Goal: Task Accomplishment & Management: Complete application form

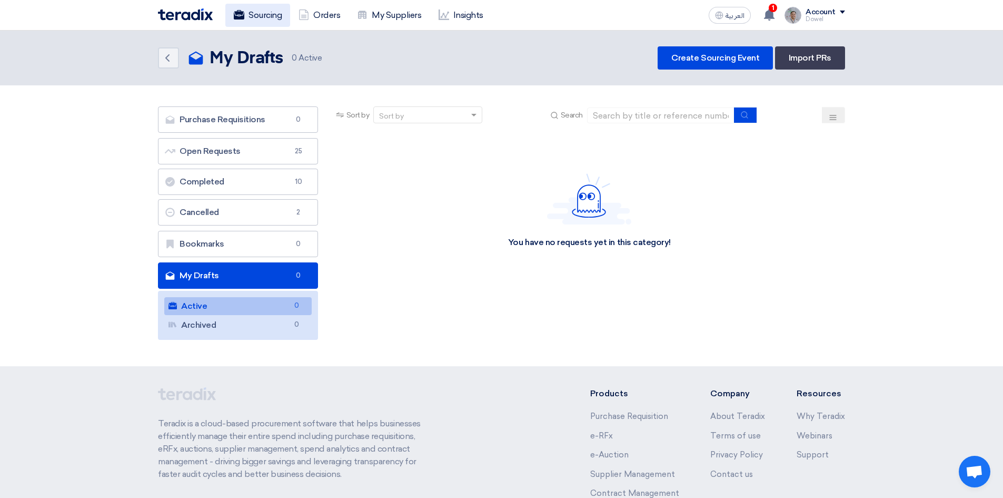
click at [263, 14] on link "Sourcing" at bounding box center [257, 15] width 65 height 23
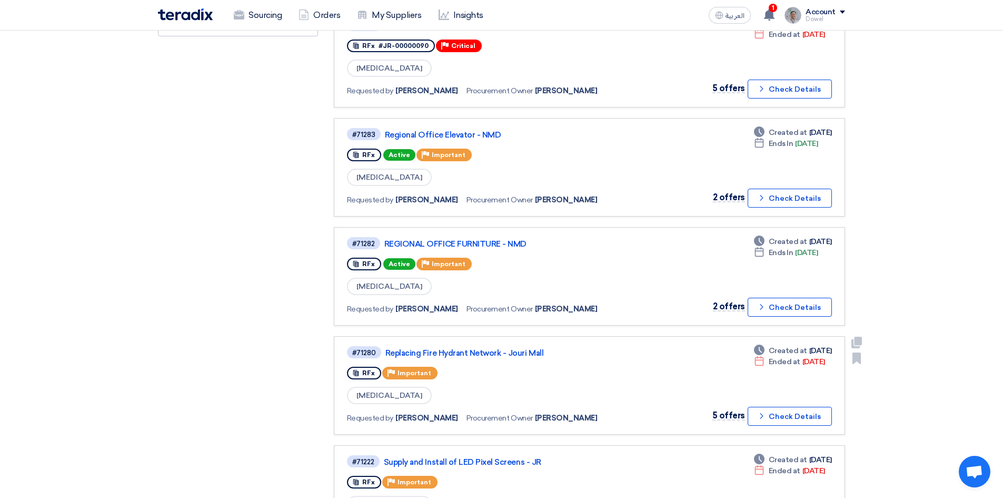
scroll to position [369, 0]
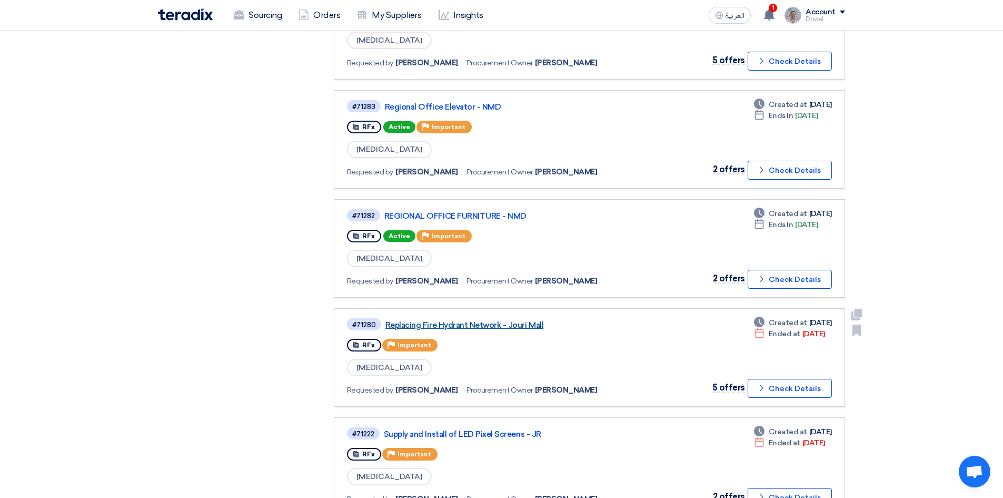
click at [480, 324] on link "Replacing Fire Hydrant Network - Jouri Mall" at bounding box center [516, 324] width 263 height 9
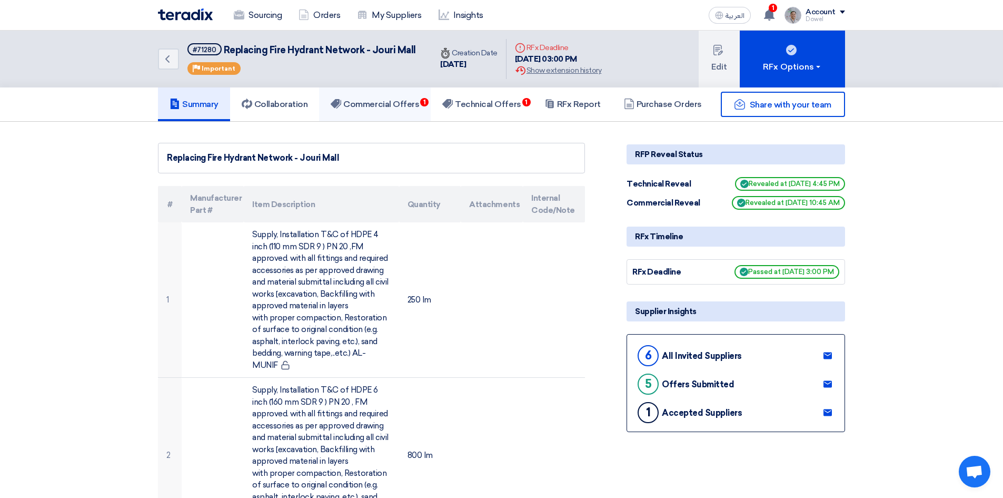
click at [383, 106] on h5 "Commercial Offers 1" at bounding box center [375, 104] width 88 height 11
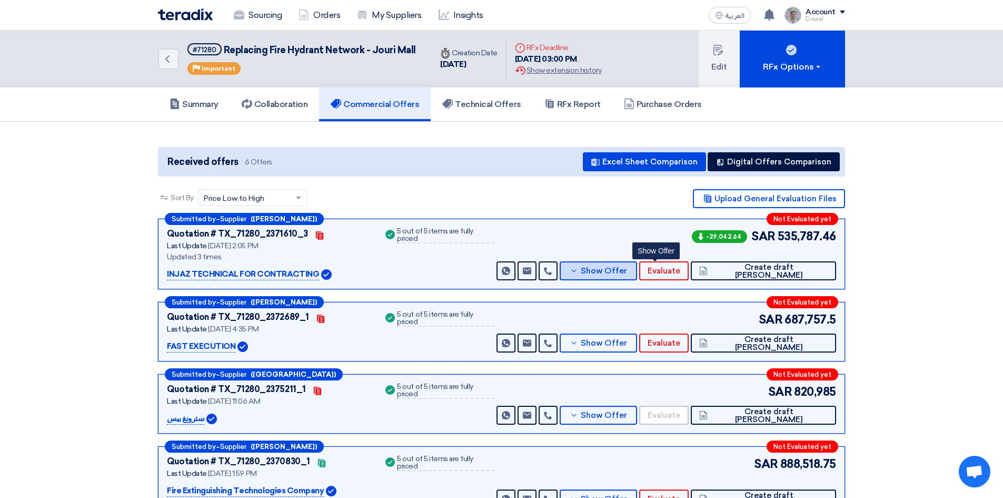
click at [637, 272] on button "Show Offer" at bounding box center [598, 270] width 77 height 19
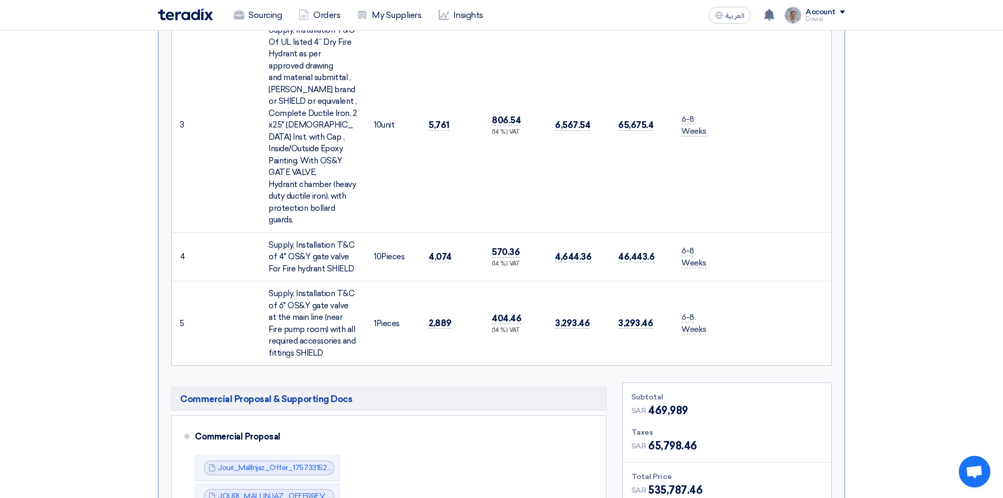
scroll to position [948, 0]
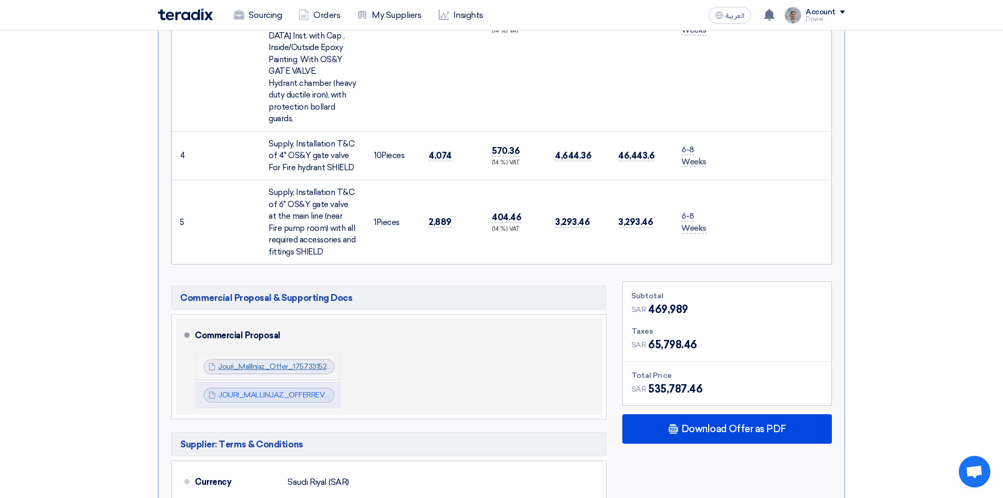
click at [264, 362] on link "Jouri_MallInjaz_Offer_1757331520188.pdf" at bounding box center [286, 366] width 137 height 9
click at [263, 390] on link "JOURI_MALLINJAZ_OFFERREV__1758193464241.pdf" at bounding box center [309, 394] width 182 height 9
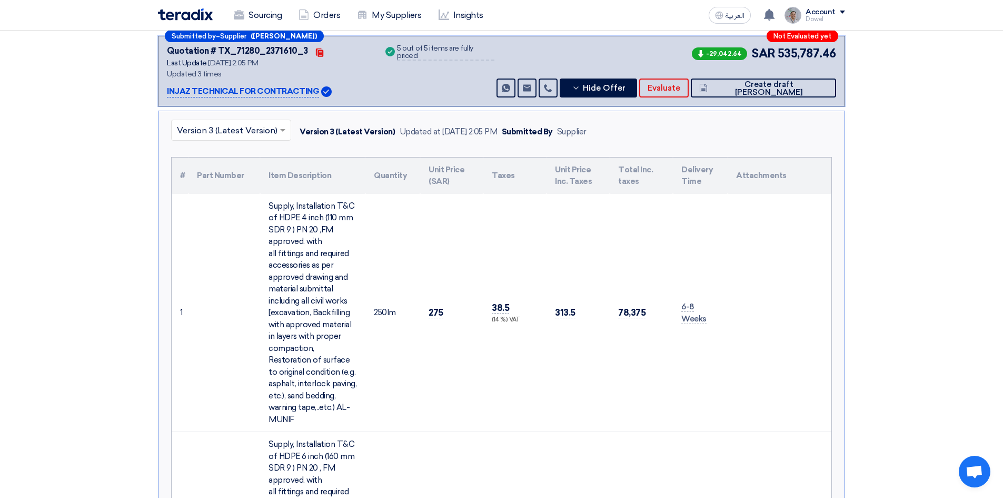
scroll to position [0, 0]
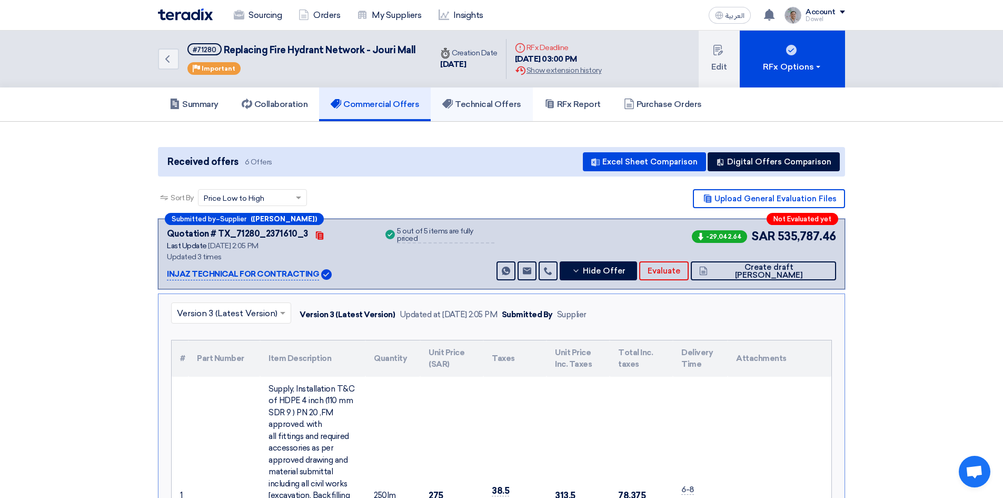
click at [506, 108] on h5 "Technical Offers" at bounding box center [481, 104] width 78 height 11
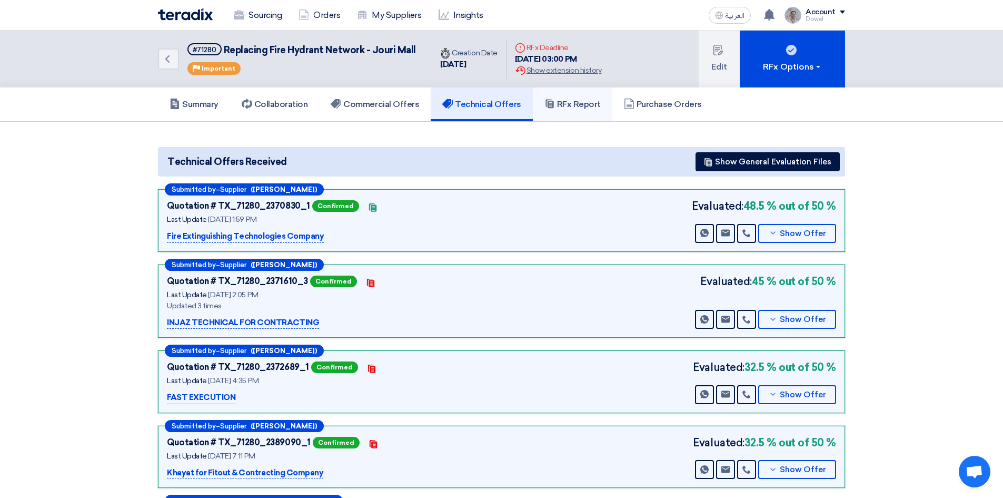
click at [570, 104] on h5 "RFx Report" at bounding box center [573, 104] width 56 height 11
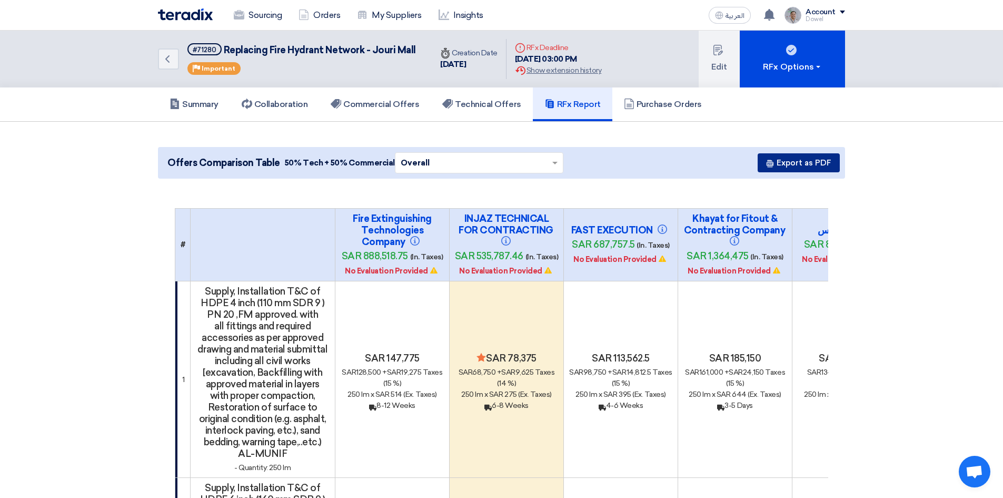
click at [785, 161] on button "Export as PDF" at bounding box center [799, 162] width 82 height 19
click at [394, 109] on h5 "Commercial Offers" at bounding box center [375, 104] width 88 height 11
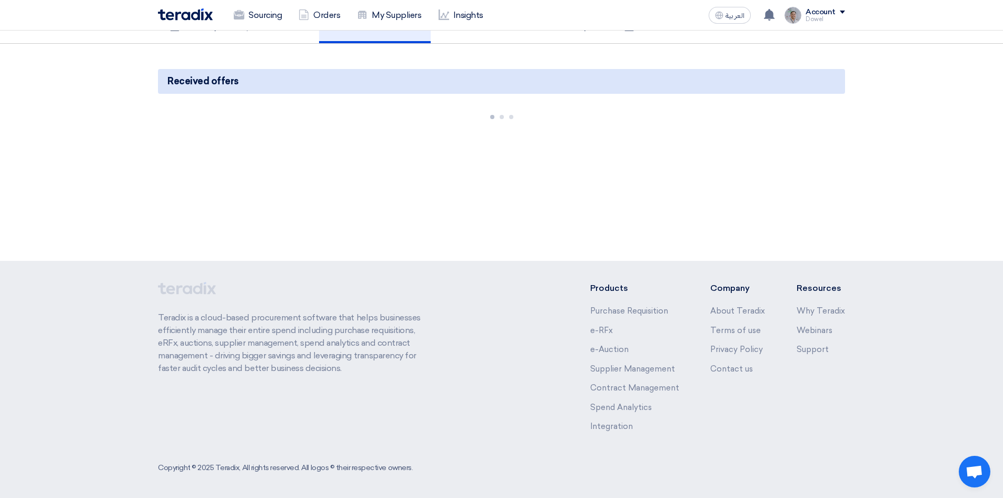
scroll to position [80, 0]
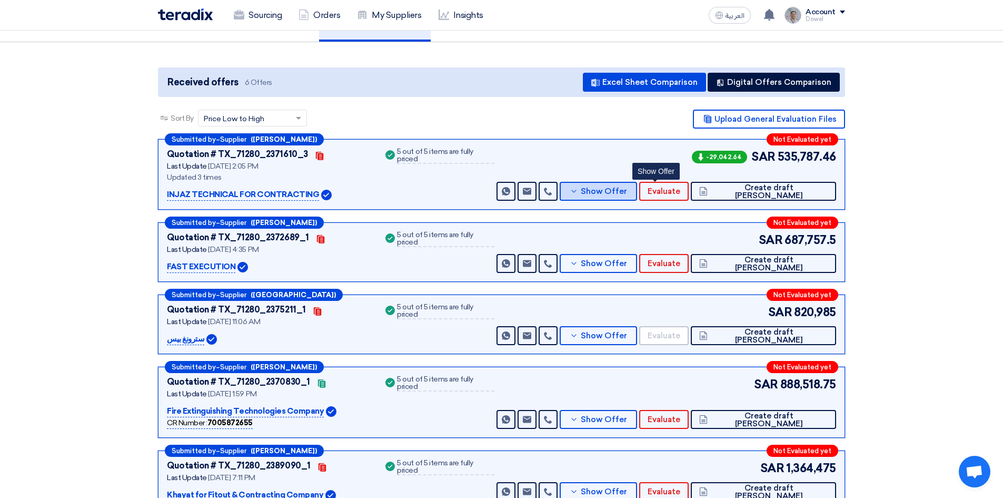
click at [637, 185] on button "Show Offer" at bounding box center [598, 191] width 77 height 19
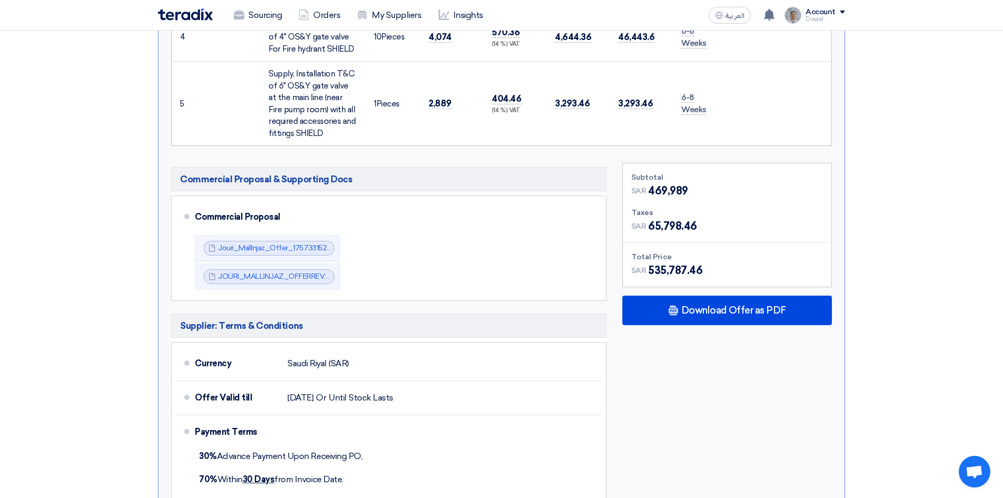
scroll to position [1001, 0]
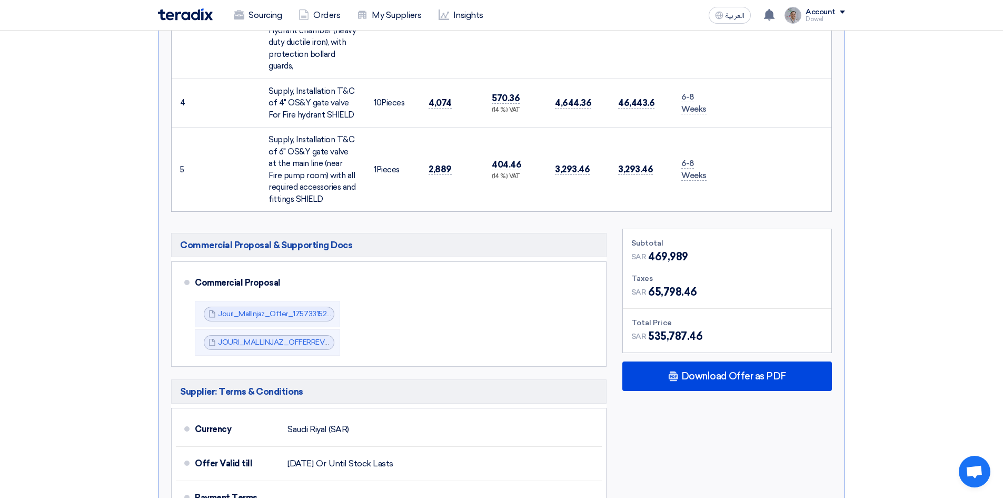
drag, startPoint x: 649, startPoint y: 222, endPoint x: 687, endPoint y: 226, distance: 38.7
click at [687, 284] on span "65,798.46" at bounding box center [672, 292] width 49 height 16
click at [672, 395] on div "Subtotal SAR 469,989 Taxes SAR 65,798.46 Total Price SAR" at bounding box center [727, 400] width 225 height 342
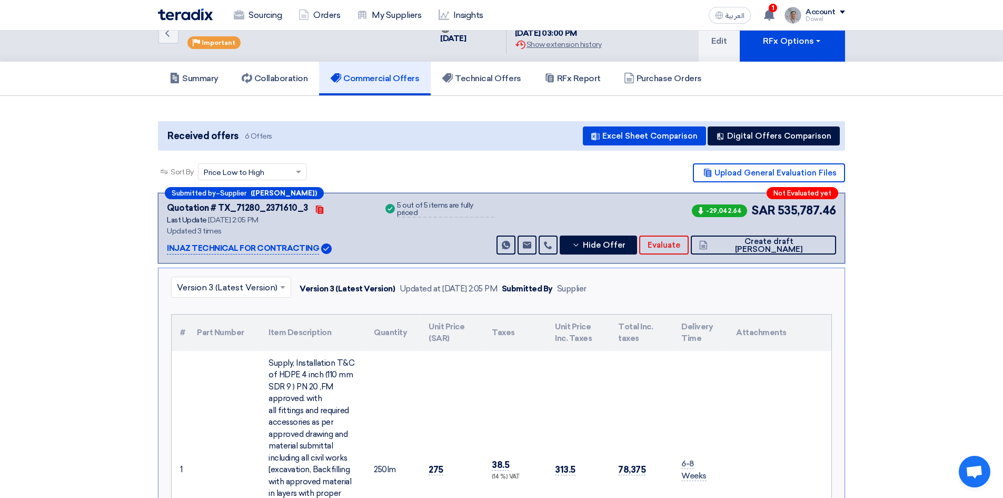
scroll to position [0, 0]
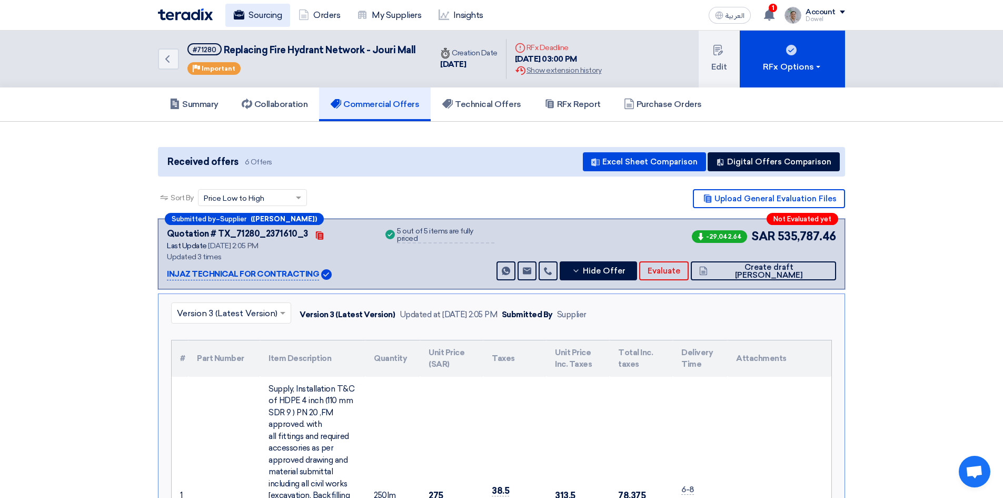
click at [270, 18] on link "Sourcing" at bounding box center [257, 15] width 65 height 23
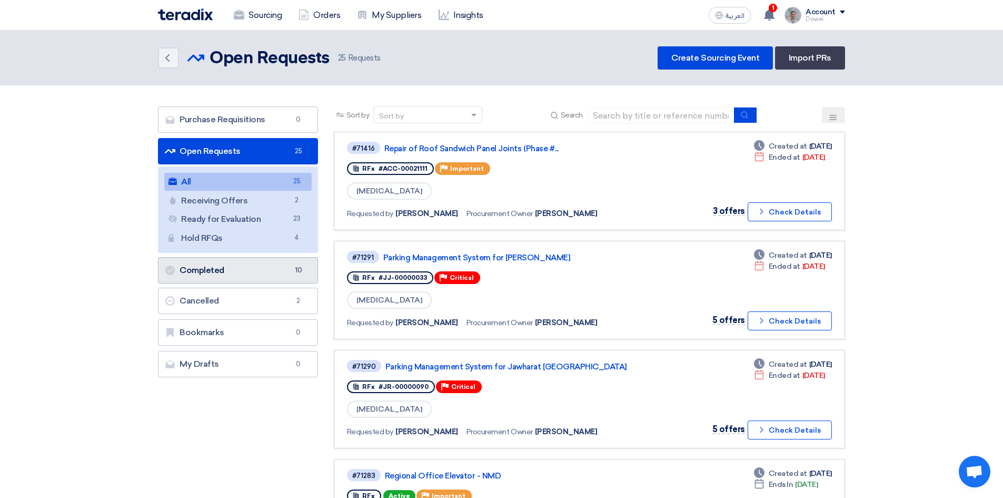
click at [242, 271] on link "Completed Completed 10" at bounding box center [238, 270] width 160 height 26
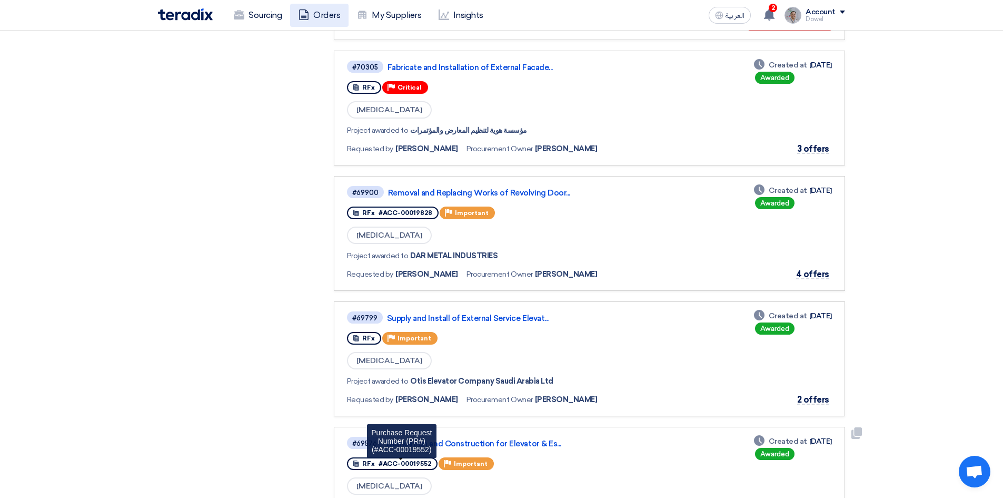
scroll to position [263, 0]
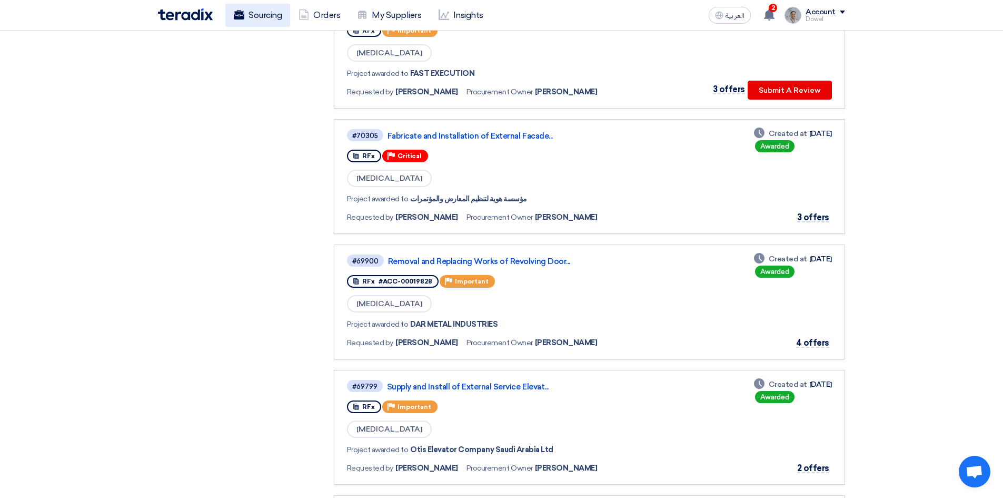
click at [265, 13] on link "Sourcing" at bounding box center [257, 15] width 65 height 23
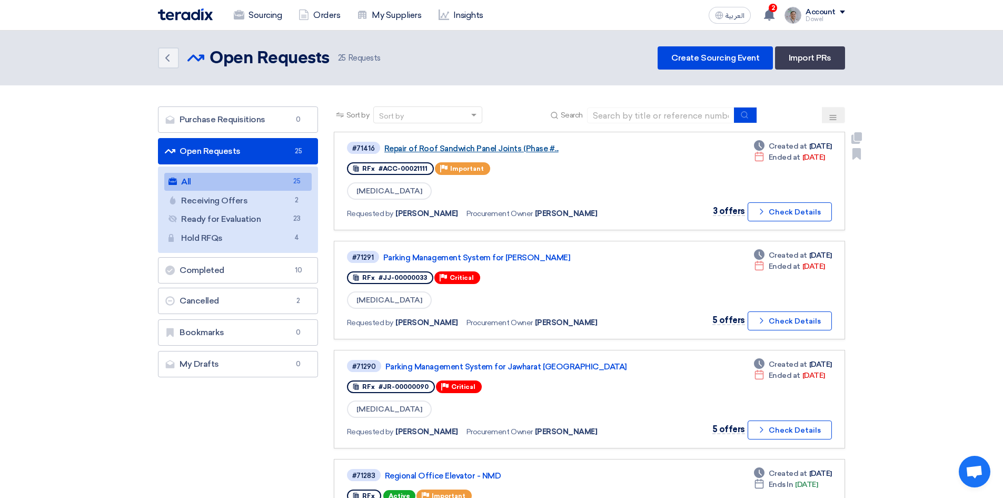
click at [471, 149] on link "Repair of Roof Sandwich Panel Joints (Phase #..." at bounding box center [515, 148] width 263 height 9
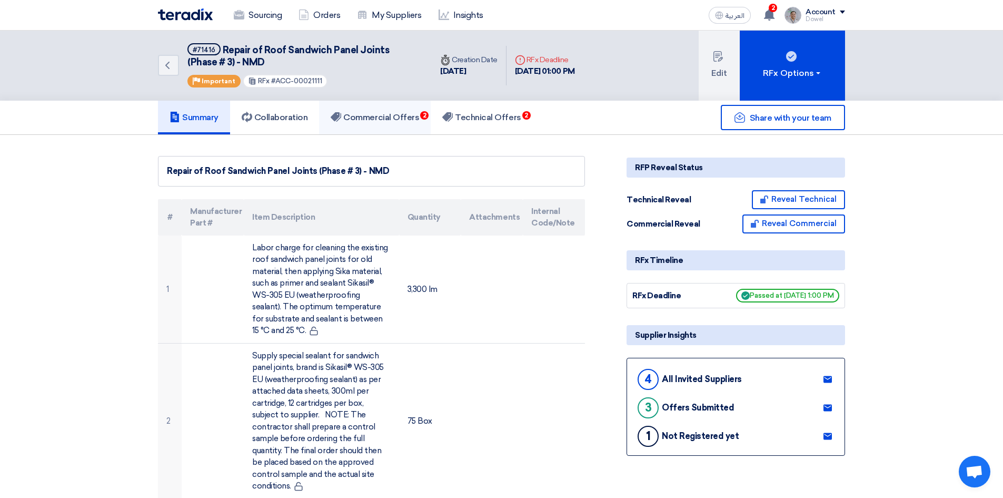
click at [404, 116] on h5 "Commercial Offers 2" at bounding box center [375, 117] width 88 height 11
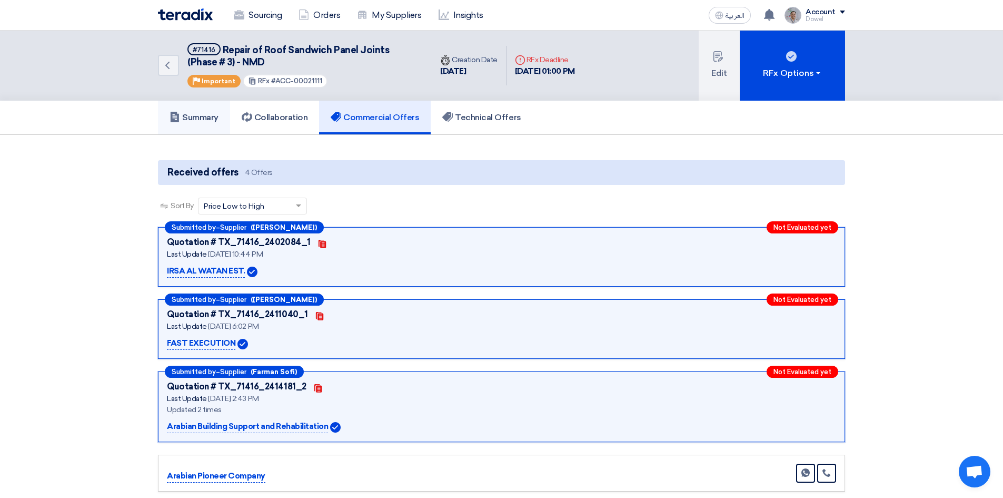
click at [195, 118] on h5 "Summary" at bounding box center [194, 117] width 49 height 11
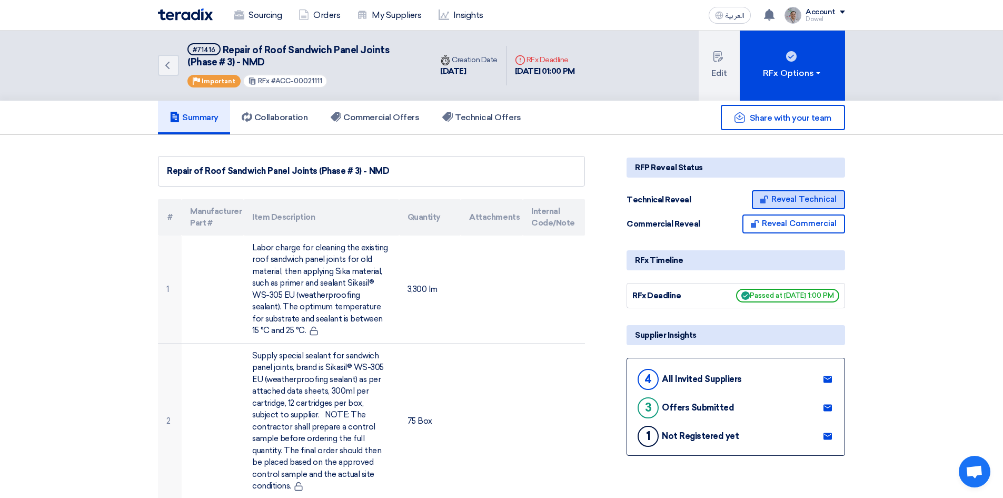
click at [792, 197] on button "Reveal Technical" at bounding box center [798, 199] width 93 height 19
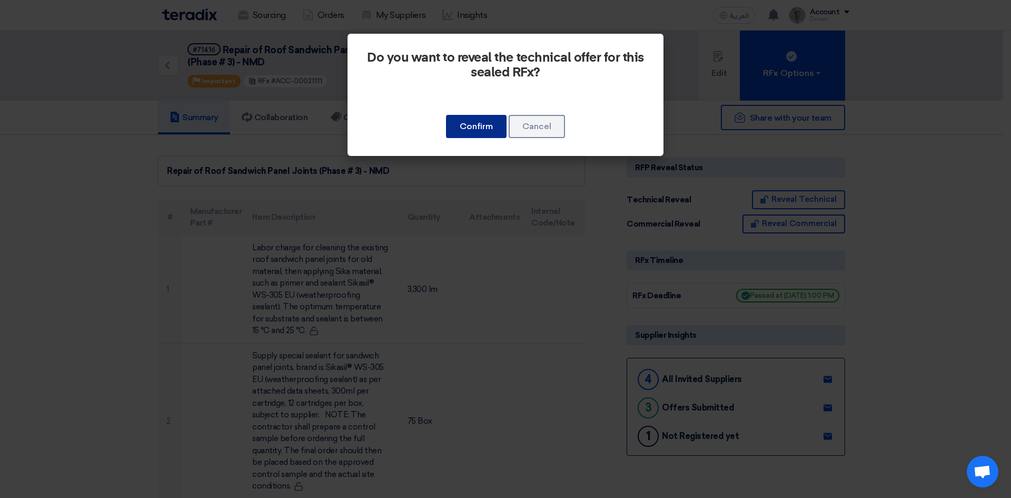
click at [462, 126] on button "Confirm" at bounding box center [476, 126] width 61 height 23
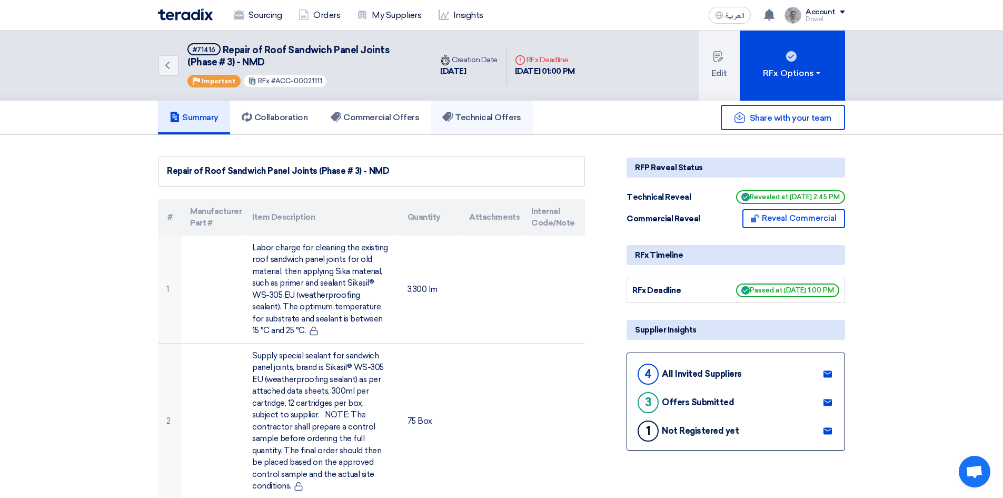
click at [493, 117] on h5 "Technical Offers" at bounding box center [481, 117] width 78 height 11
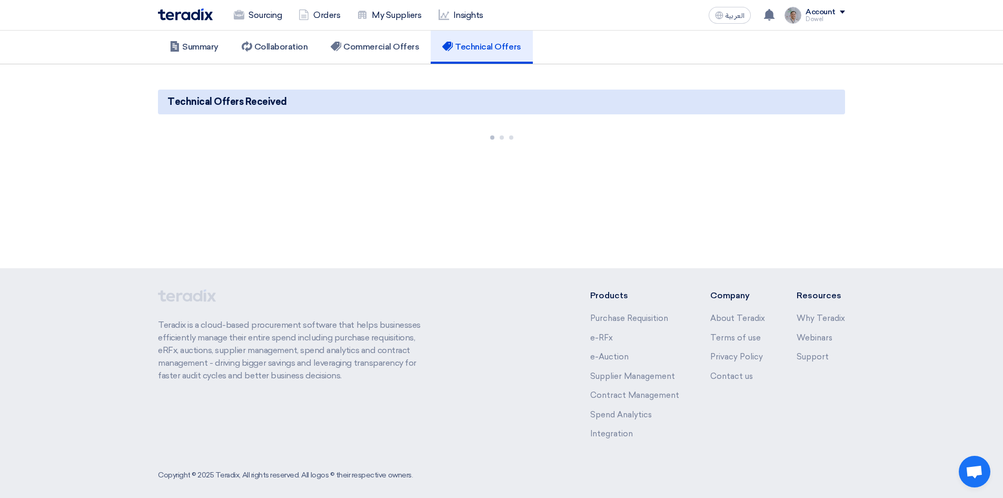
scroll to position [80, 0]
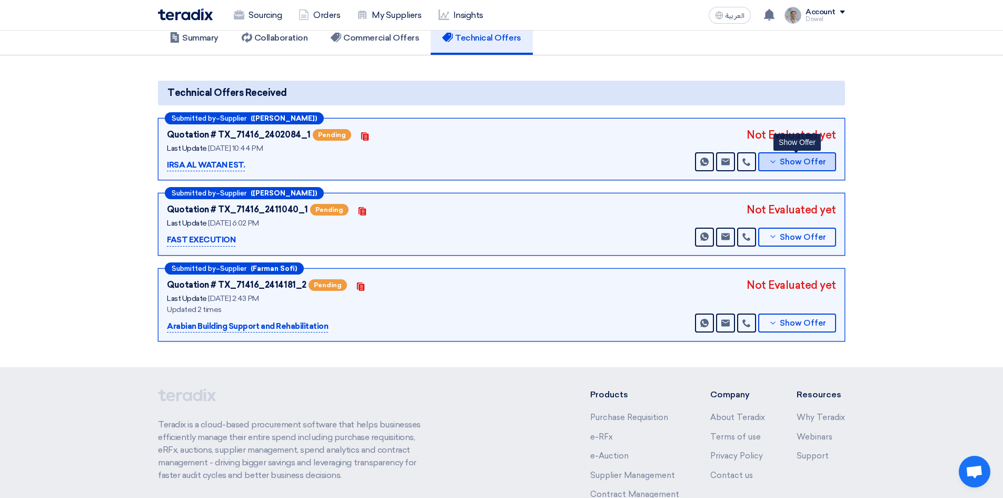
click at [807, 164] on span "Show Offer" at bounding box center [803, 162] width 46 height 8
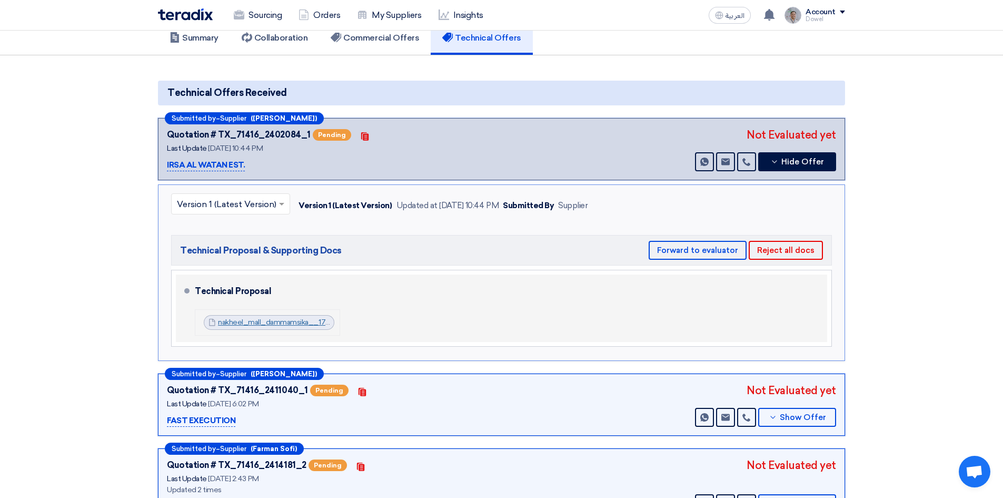
click at [289, 319] on link "nakheel_mall_dammamsika__1757965308752.pdf" at bounding box center [301, 322] width 167 height 9
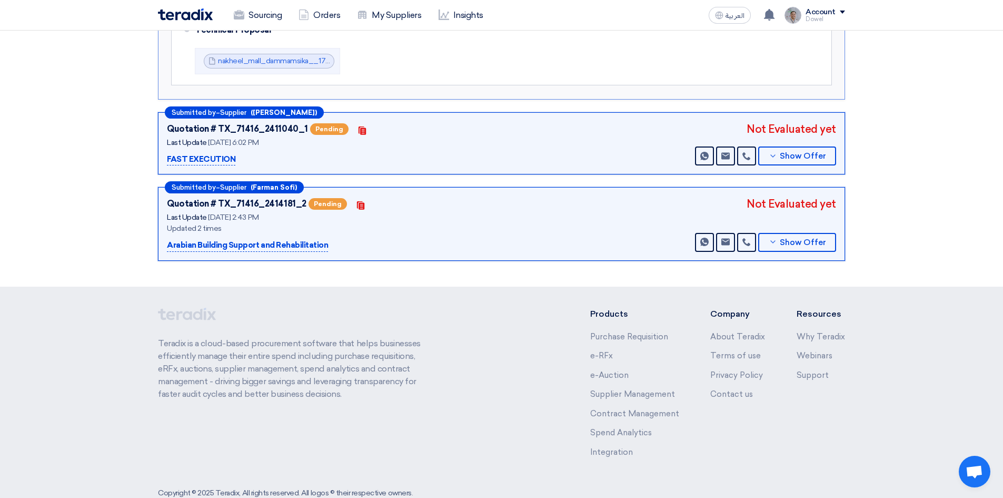
scroll to position [343, 0]
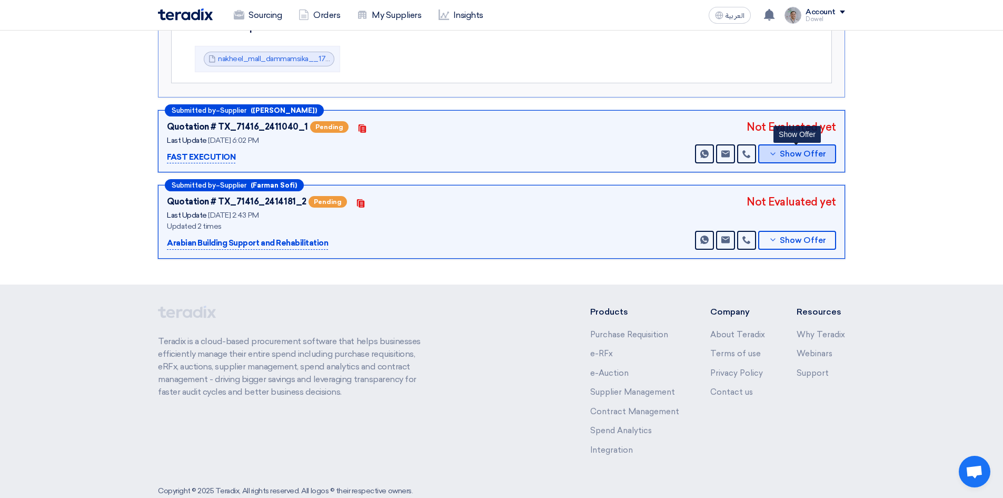
click at [803, 154] on span "Show Offer" at bounding box center [803, 154] width 46 height 8
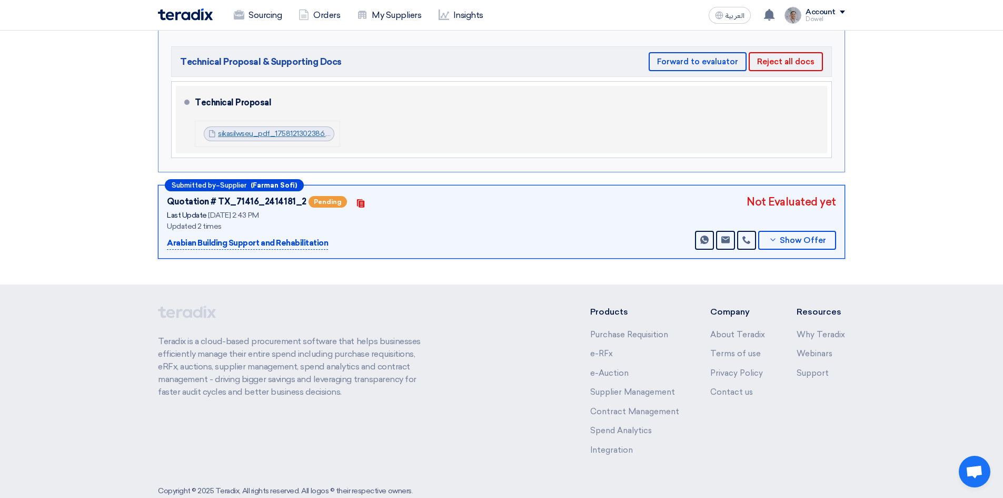
click at [284, 134] on link "sikasilwseu_pdf_1758121302386.pdf" at bounding box center [278, 133] width 120 height 9
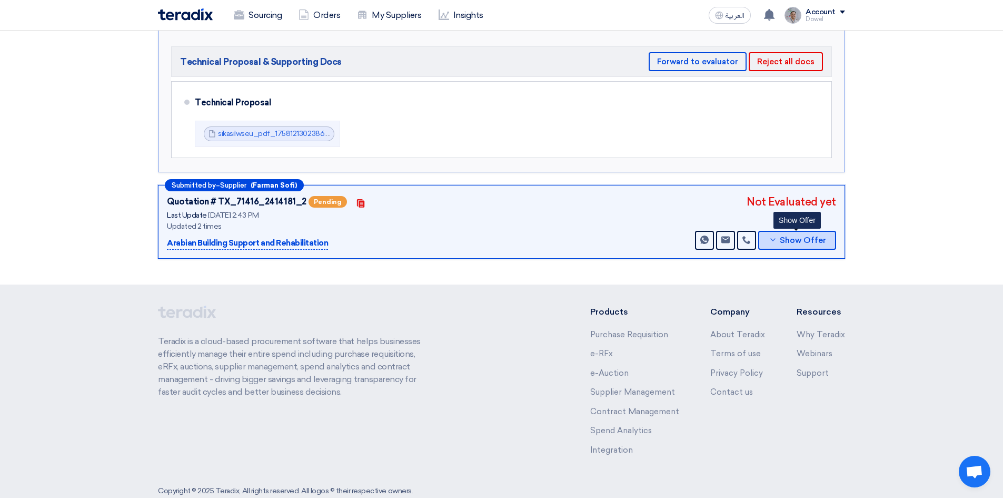
click at [800, 240] on span "Show Offer" at bounding box center [803, 240] width 46 height 8
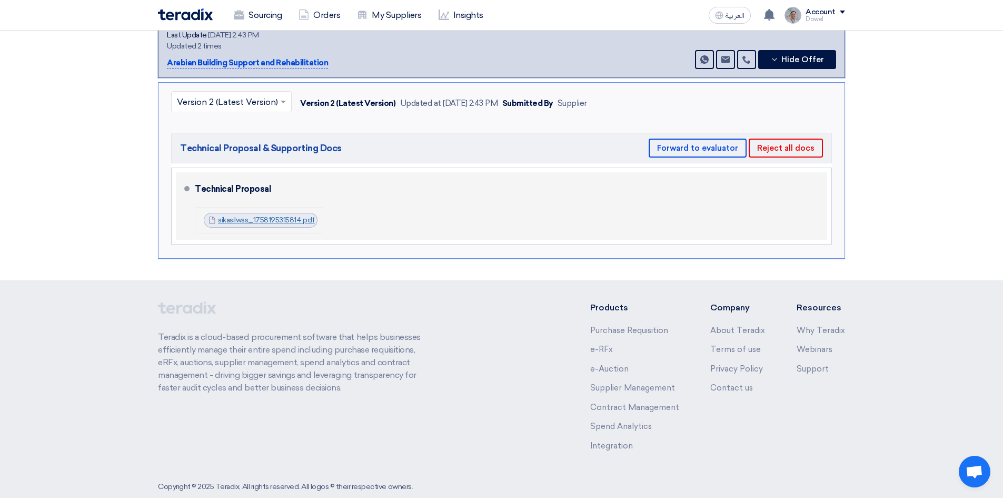
click at [265, 219] on link "sikasilwss_1758195315814.pdf" at bounding box center [266, 219] width 97 height 9
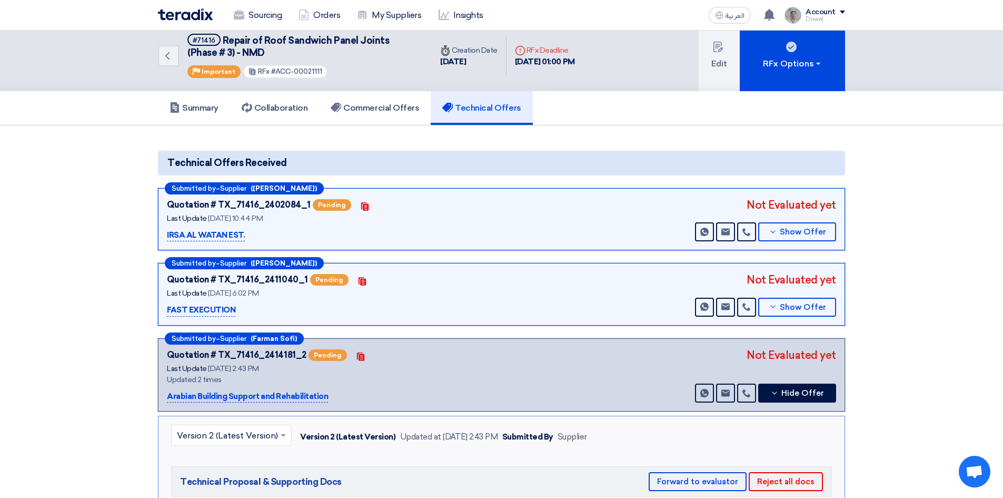
scroll to position [0, 0]
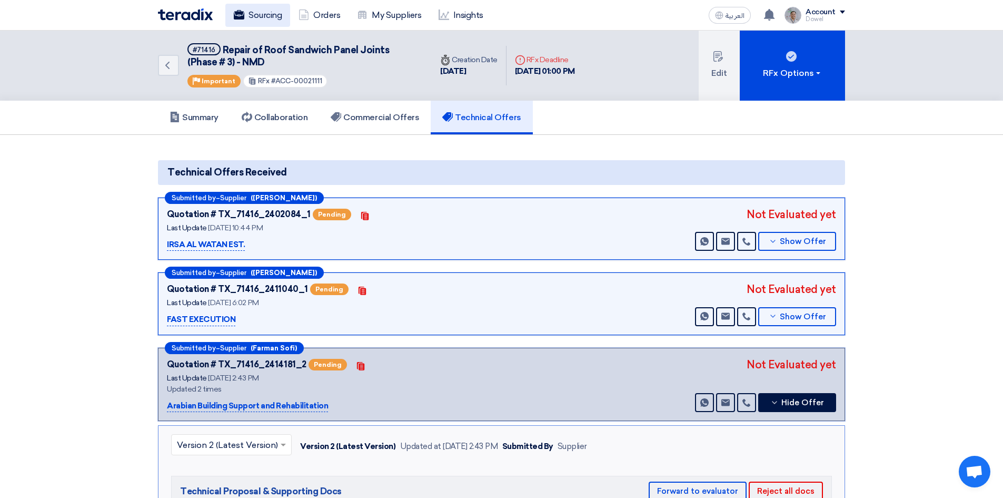
click at [269, 18] on link "Sourcing" at bounding box center [257, 15] width 65 height 23
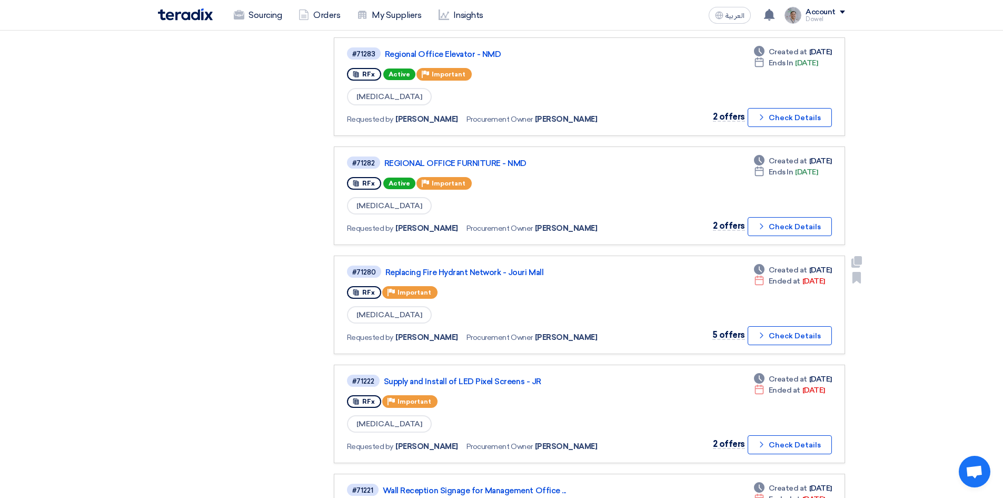
scroll to position [474, 0]
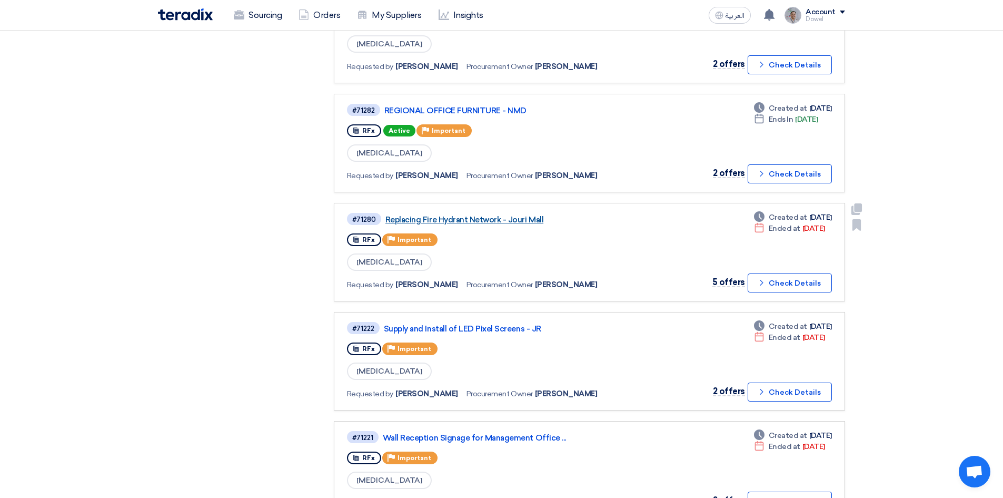
click at [476, 221] on link "Replacing Fire Hydrant Network - Jouri Mall" at bounding box center [516, 219] width 263 height 9
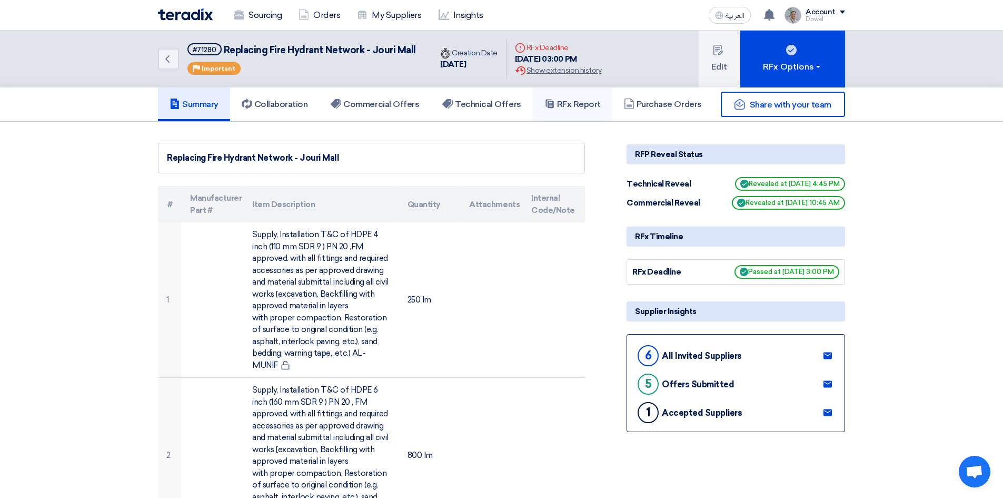
click at [585, 107] on h5 "RFx Report" at bounding box center [573, 104] width 56 height 11
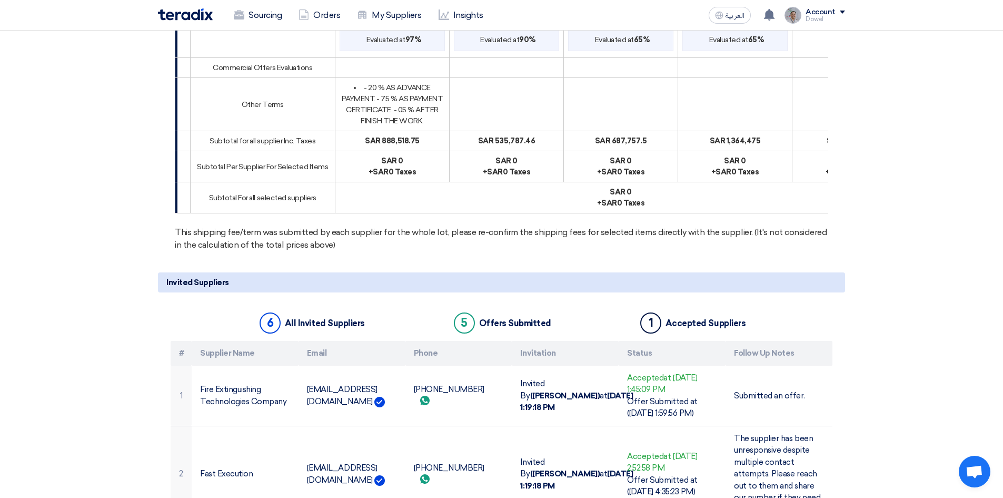
scroll to position [1211, 0]
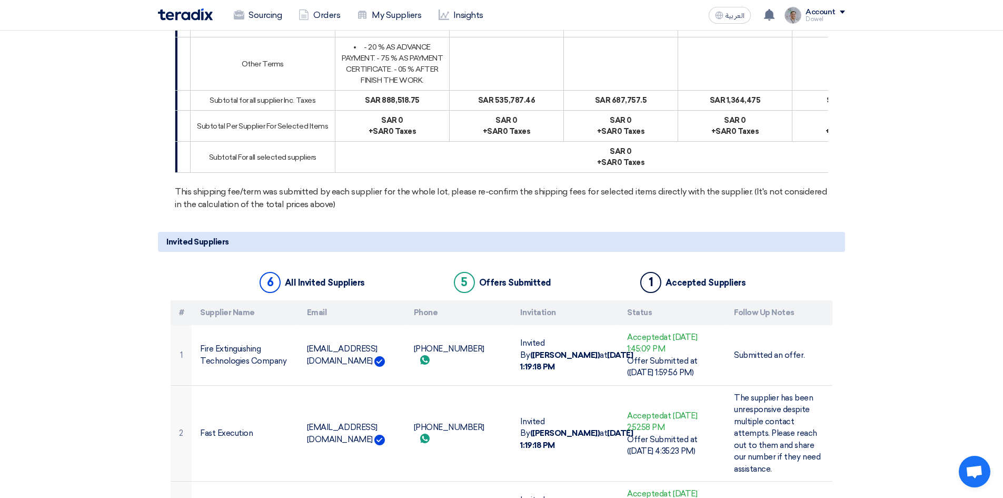
drag, startPoint x: 464, startPoint y: 279, endPoint x: 505, endPoint y: 285, distance: 41.1
click at [505, 111] on td "sar 535,787.46" at bounding box center [507, 101] width 114 height 20
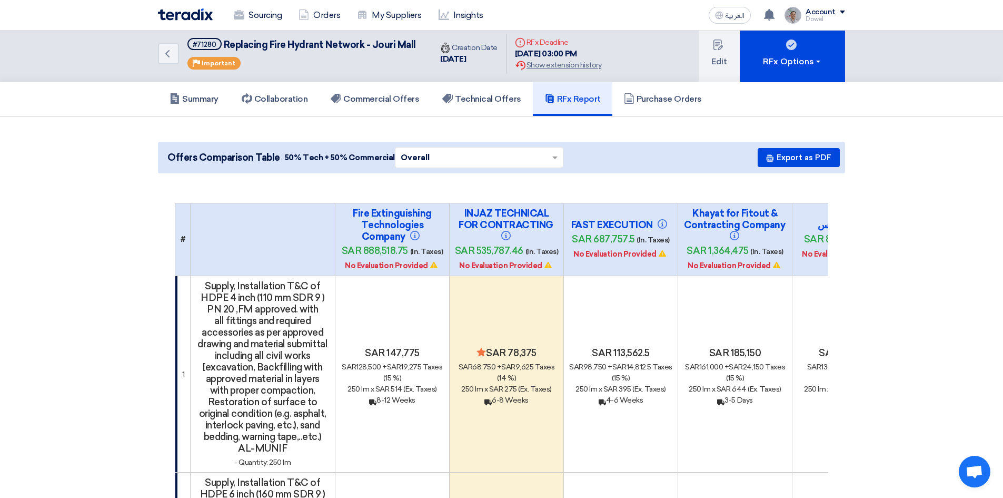
scroll to position [0, 0]
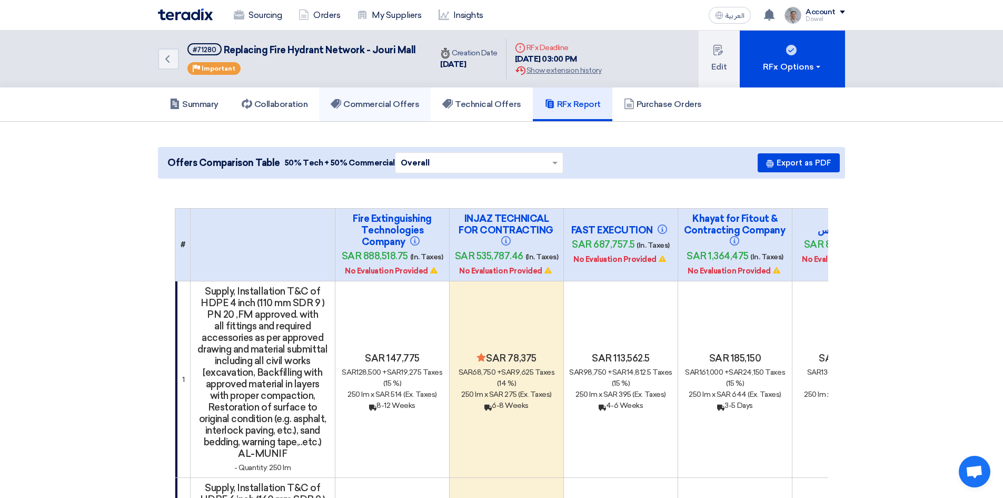
click at [374, 107] on h5 "Commercial Offers" at bounding box center [375, 104] width 88 height 11
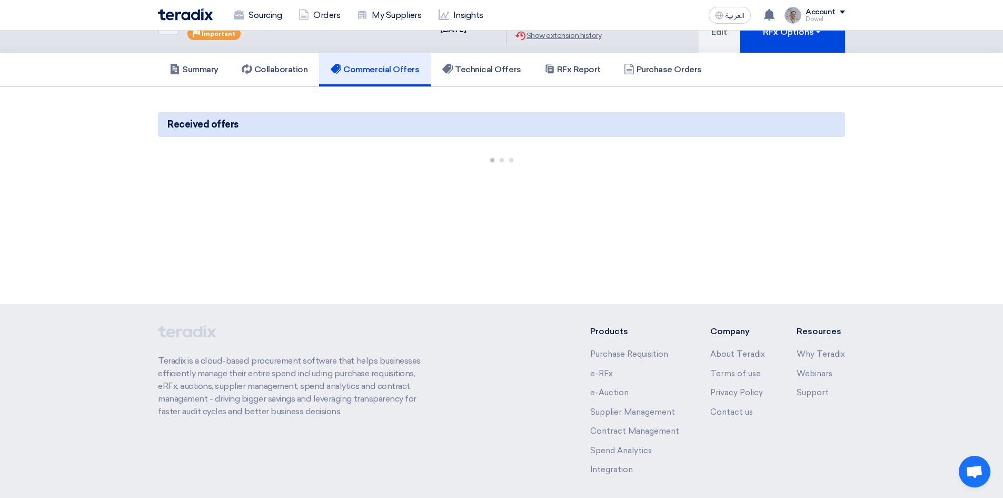
scroll to position [80, 0]
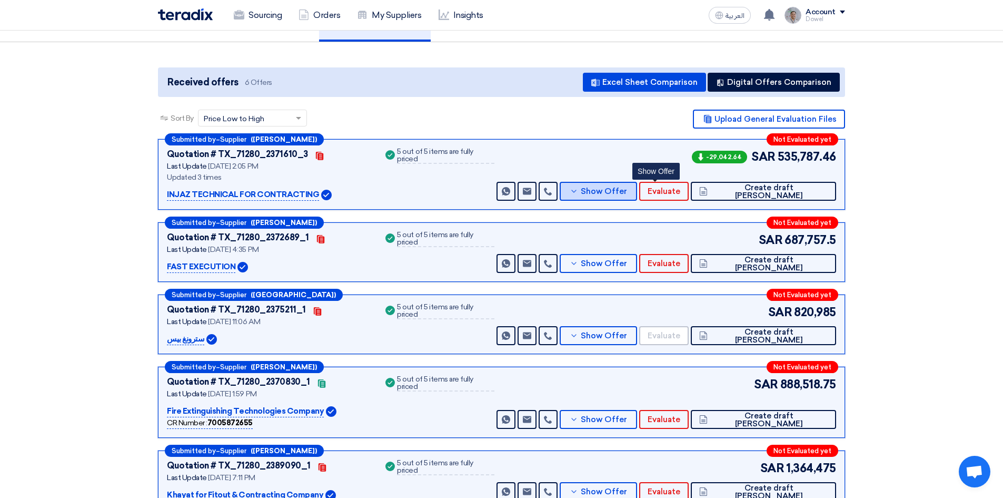
click at [627, 195] on span "Show Offer" at bounding box center [604, 191] width 46 height 8
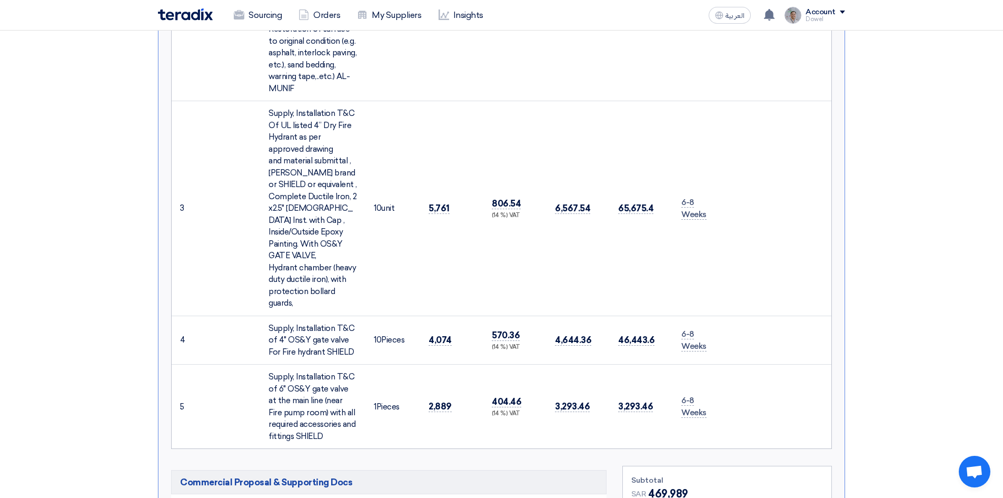
scroll to position [922, 0]
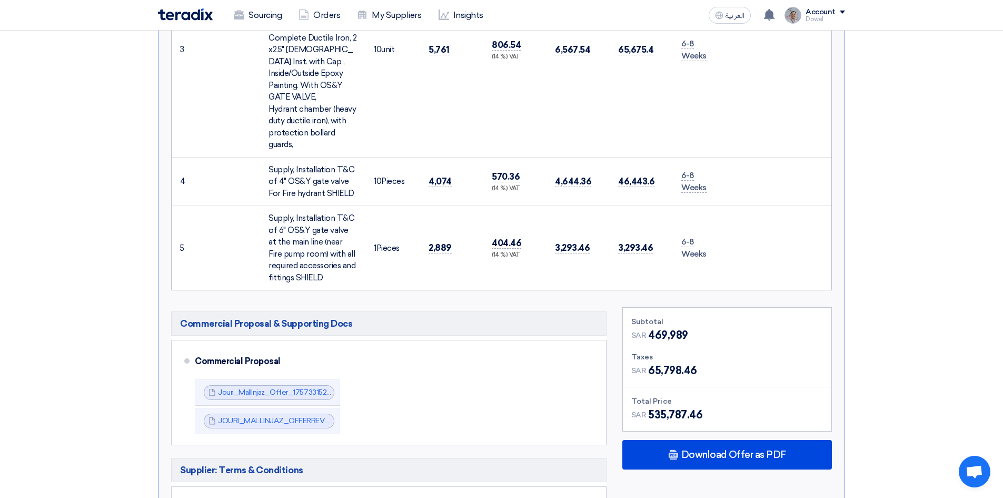
drag, startPoint x: 657, startPoint y: 264, endPoint x: 676, endPoint y: 264, distance: 18.4
click at [676, 327] on span "469,989" at bounding box center [668, 335] width 40 height 16
drag, startPoint x: 650, startPoint y: 343, endPoint x: 681, endPoint y: 349, distance: 31.6
click at [681, 407] on span "535,787.46" at bounding box center [675, 415] width 54 height 16
click at [667, 407] on span "535,787.46" at bounding box center [675, 415] width 54 height 16
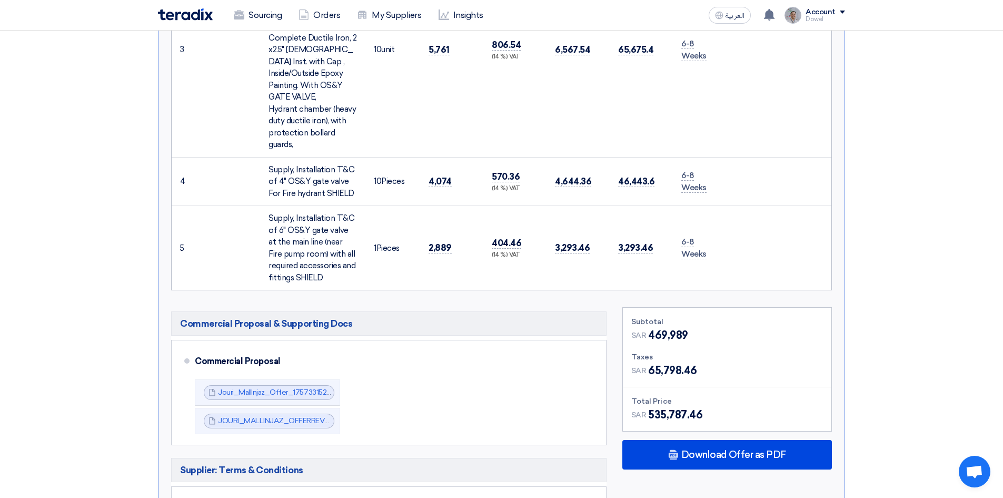
drag, startPoint x: 651, startPoint y: 304, endPoint x: 668, endPoint y: 304, distance: 17.4
click at [668, 362] on span "65,798.46" at bounding box center [672, 370] width 49 height 16
click at [704, 362] on div "SAR 65,798.46" at bounding box center [727, 370] width 192 height 16
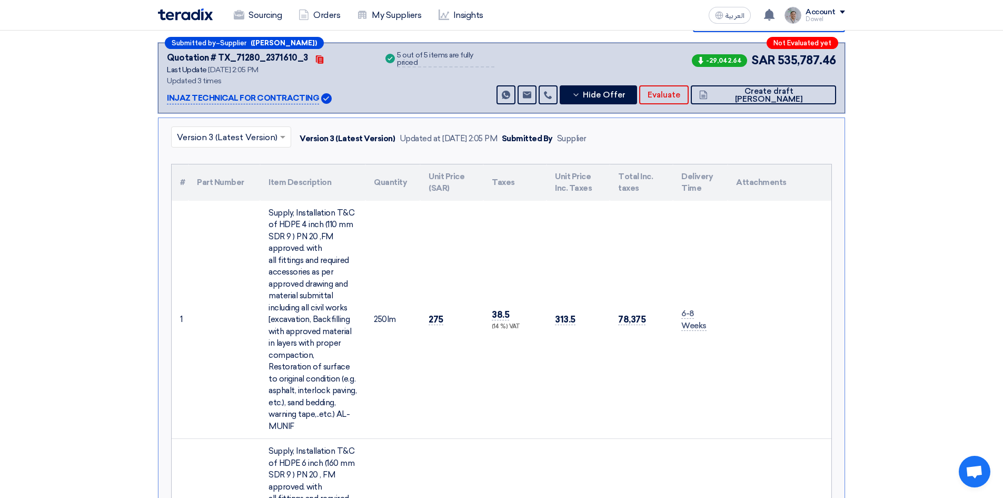
scroll to position [27, 0]
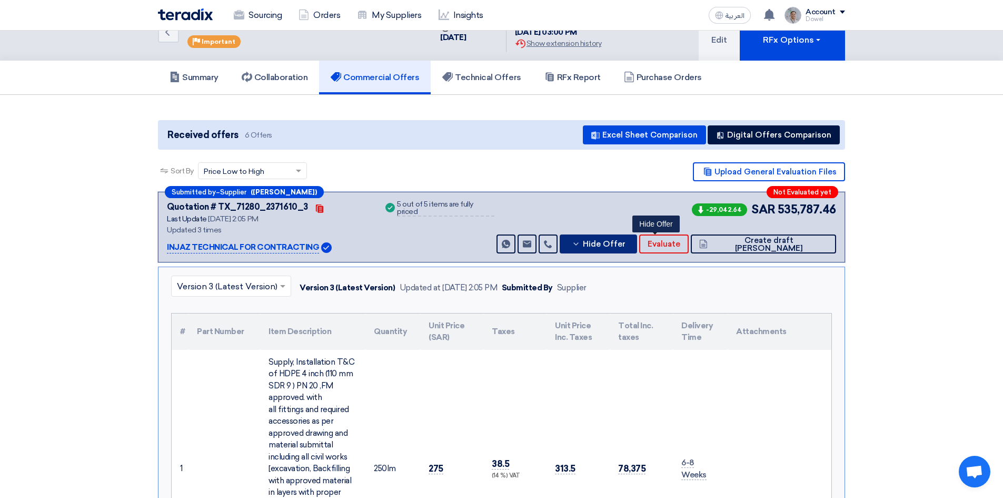
drag, startPoint x: 650, startPoint y: 238, endPoint x: 648, endPoint y: 244, distance: 6.4
click at [637, 238] on button "Hide Offer" at bounding box center [598, 243] width 77 height 19
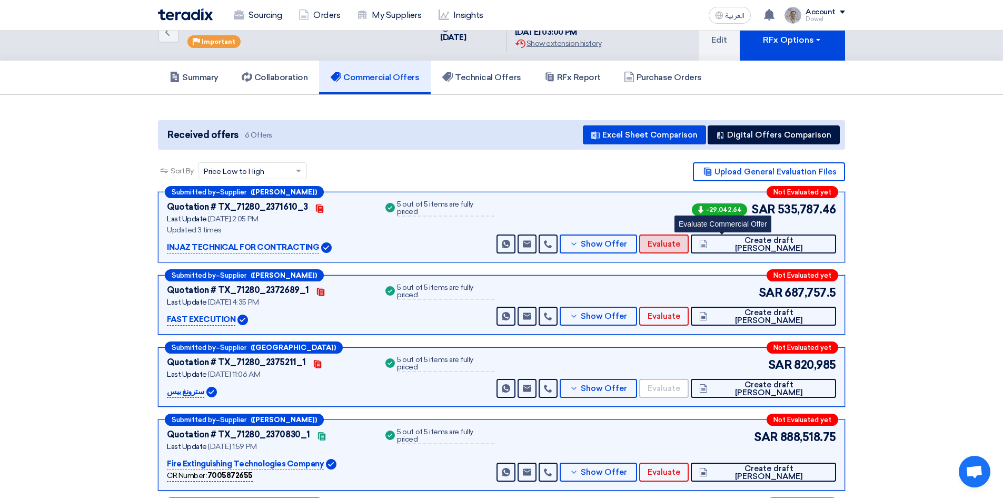
click at [680, 242] on span "Evaluate" at bounding box center [664, 244] width 33 height 8
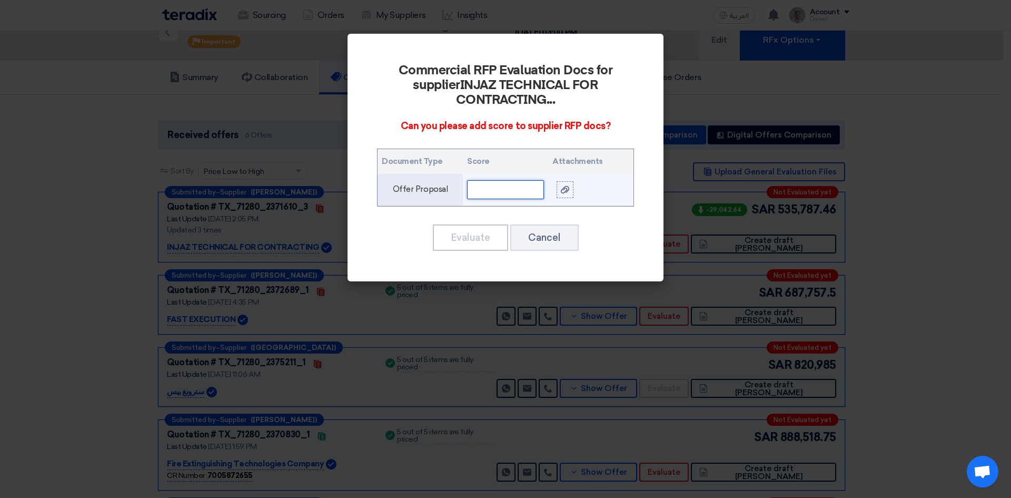
click at [486, 187] on input "text" at bounding box center [505, 189] width 77 height 19
type input "90"
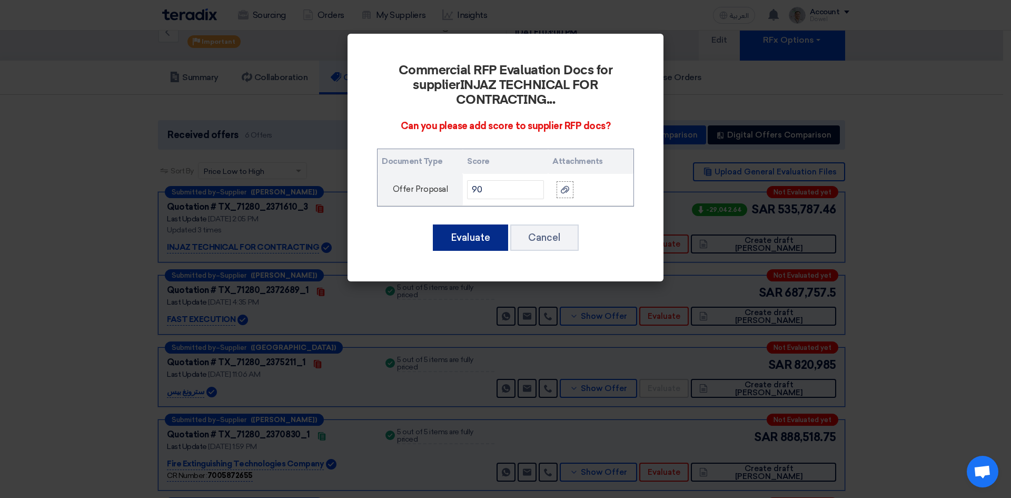
click at [470, 235] on button "Evaluate" at bounding box center [470, 237] width 75 height 26
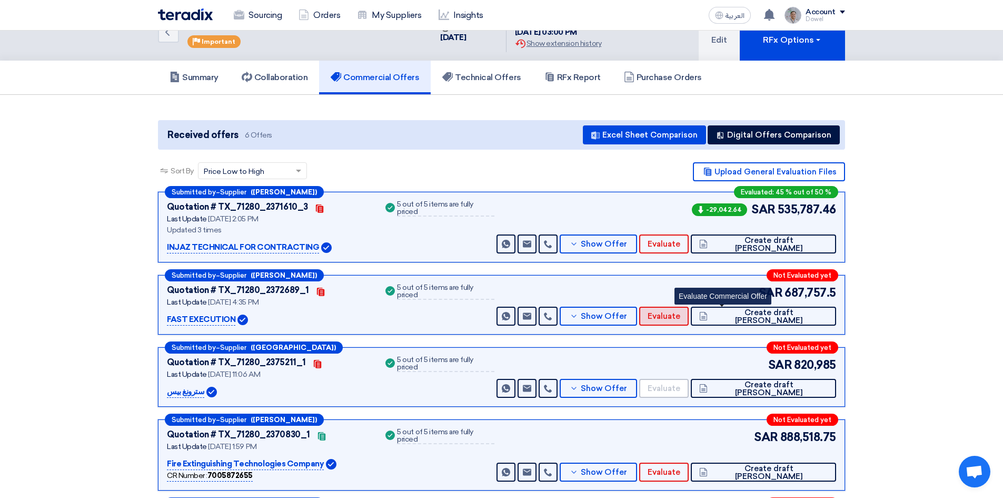
click at [680, 315] on span "Evaluate" at bounding box center [664, 316] width 33 height 8
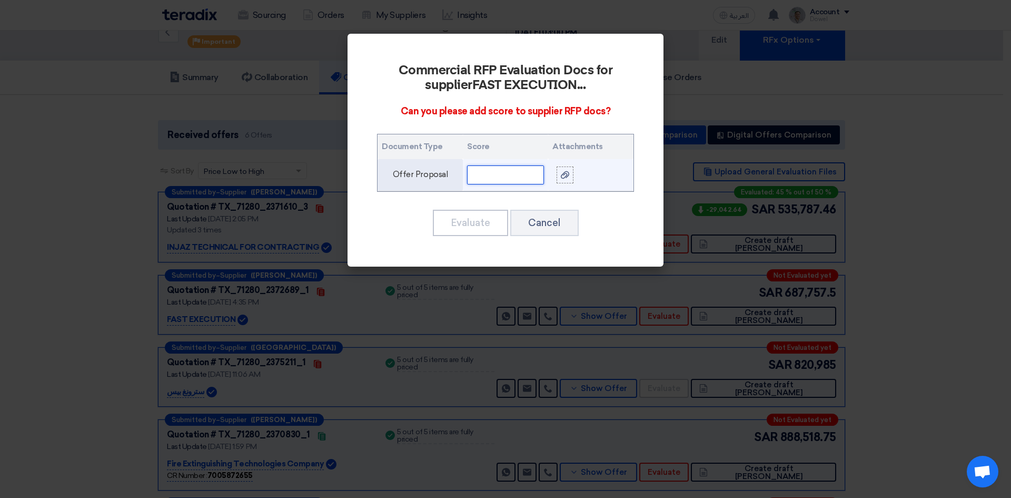
click at [507, 174] on input "text" at bounding box center [505, 174] width 77 height 19
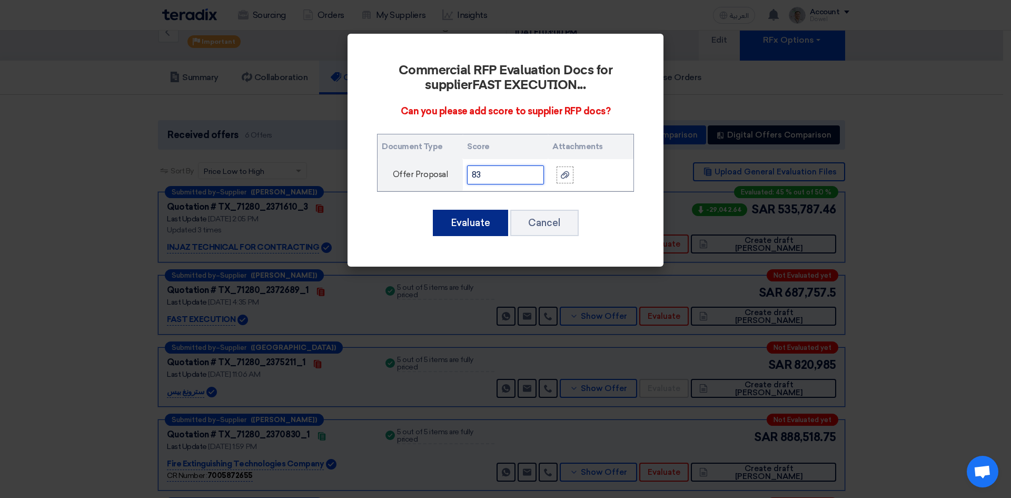
type input "83"
drag, startPoint x: 471, startPoint y: 225, endPoint x: 491, endPoint y: 250, distance: 31.1
click at [472, 226] on button "Evaluate" at bounding box center [470, 223] width 75 height 26
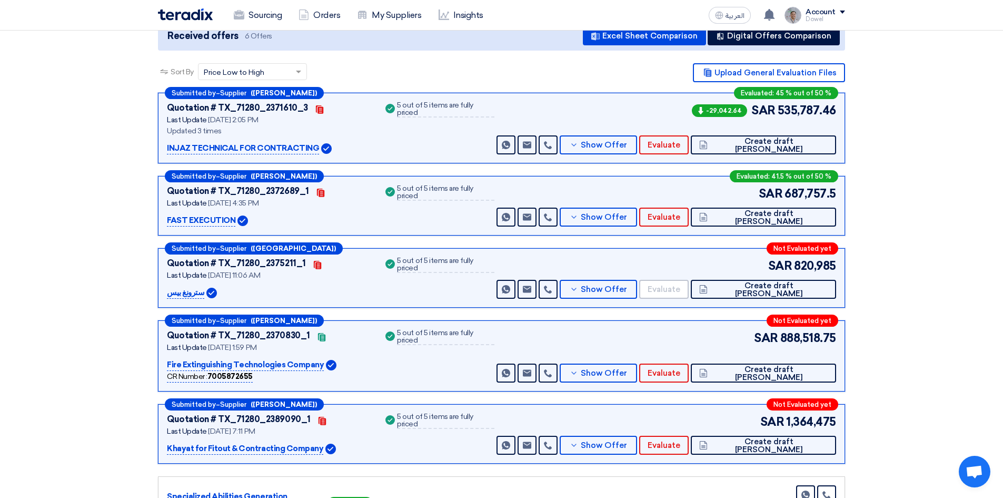
scroll to position [132, 0]
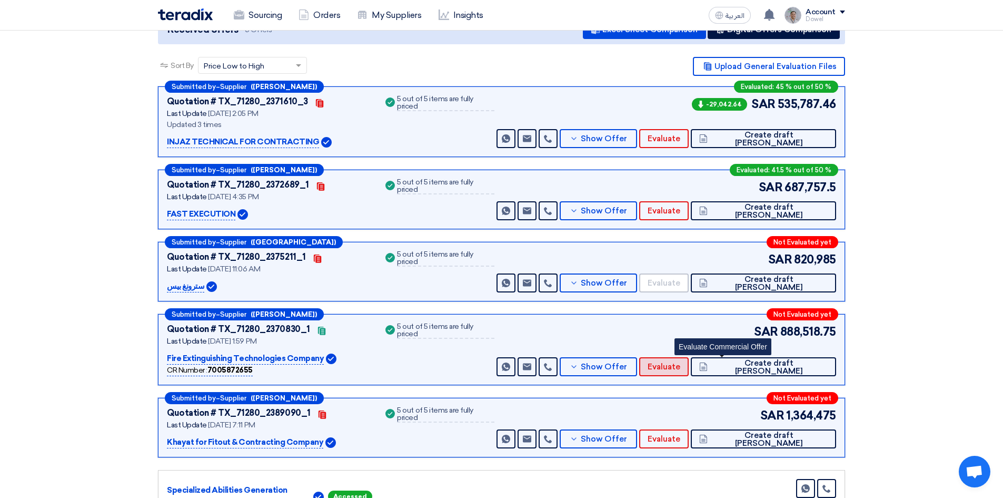
click at [680, 365] on span "Evaluate" at bounding box center [664, 367] width 33 height 8
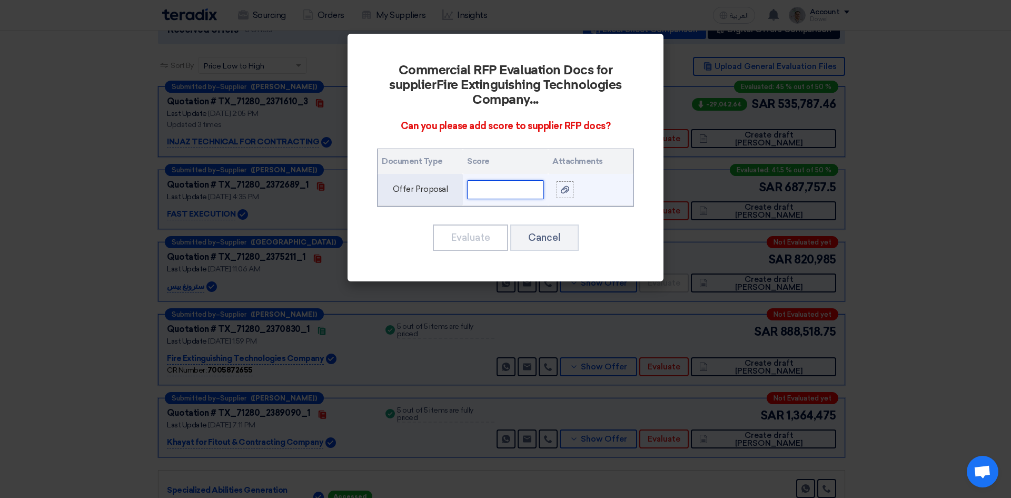
click at [488, 183] on input "text" at bounding box center [505, 189] width 77 height 19
type input "86"
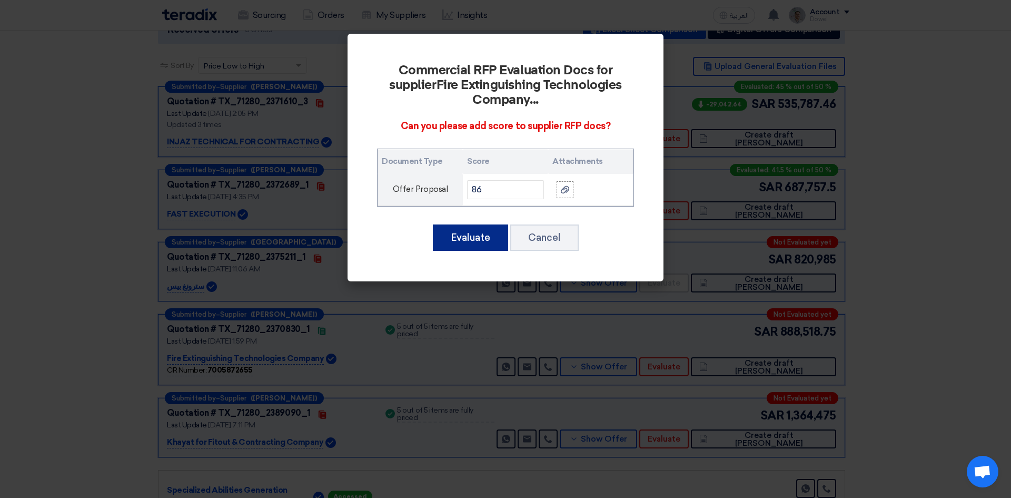
click at [472, 232] on button "Evaluate" at bounding box center [470, 237] width 75 height 26
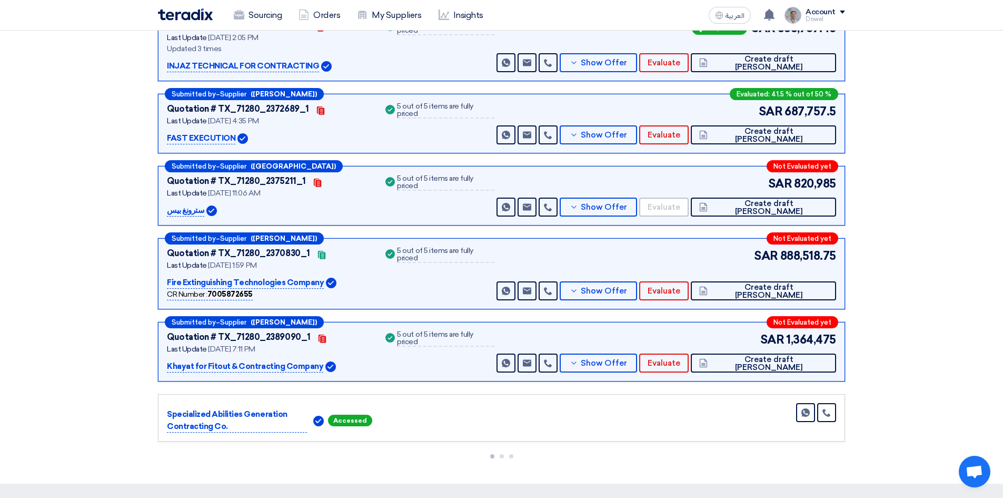
scroll to position [237, 0]
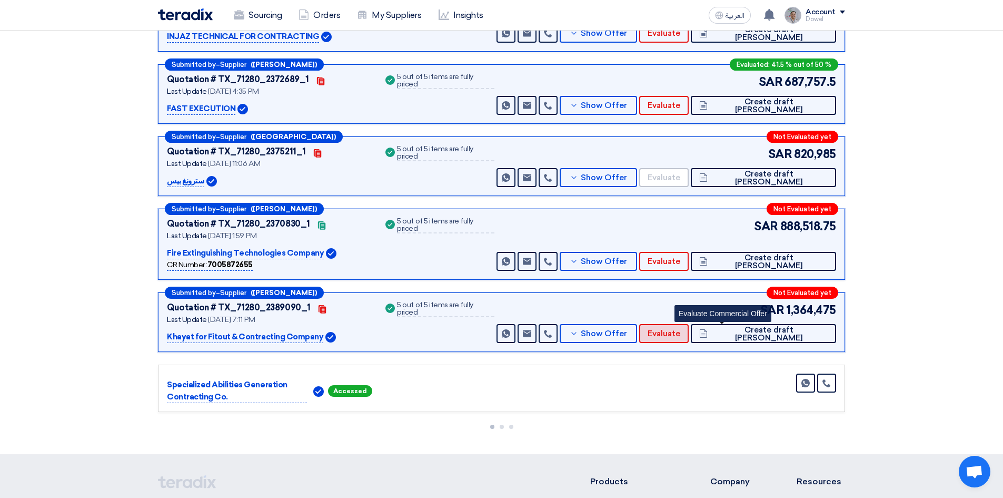
click at [680, 335] on span "Evaluate" at bounding box center [664, 334] width 33 height 8
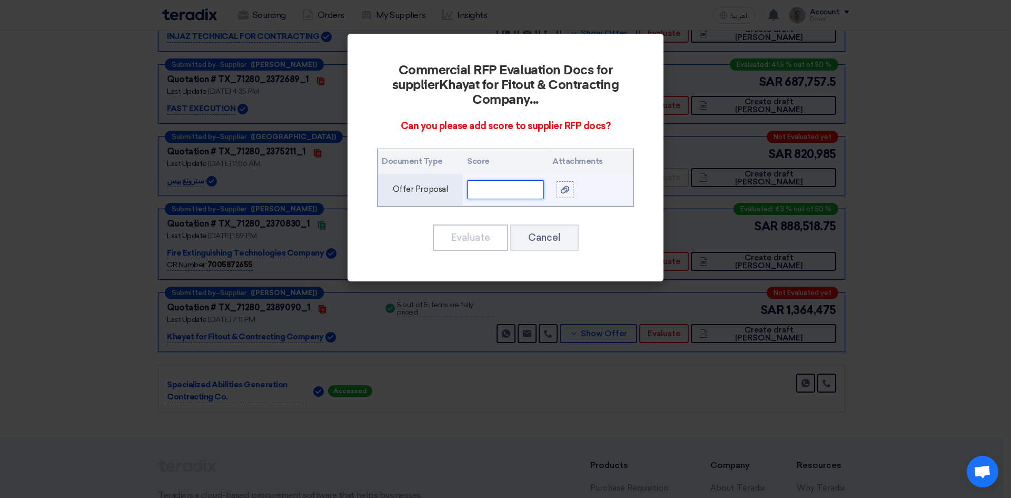
click at [501, 188] on input "text" at bounding box center [505, 189] width 77 height 19
type input "76"
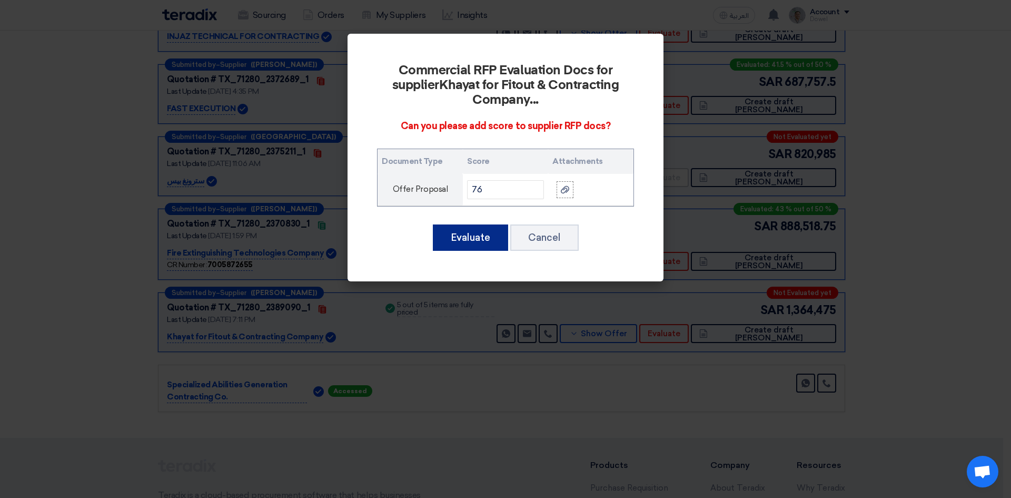
click at [464, 236] on button "Evaluate" at bounding box center [470, 237] width 75 height 26
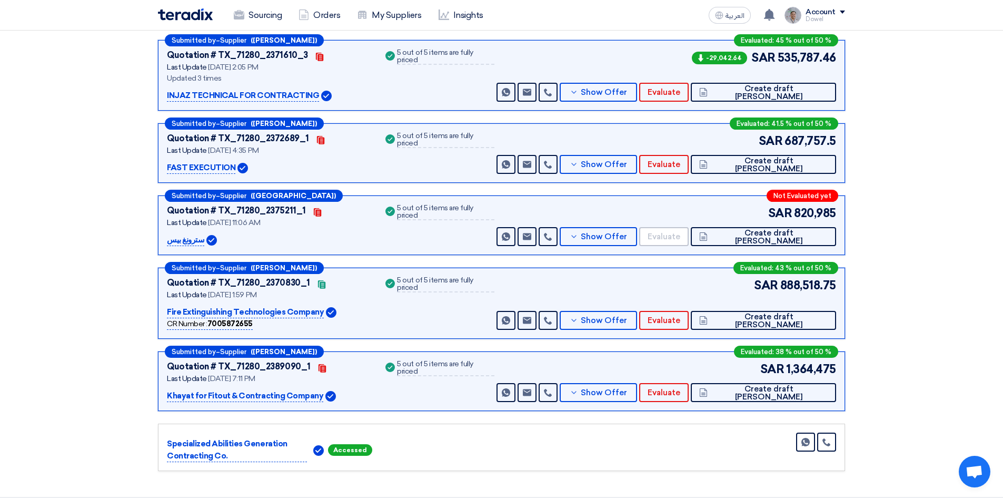
scroll to position [80, 0]
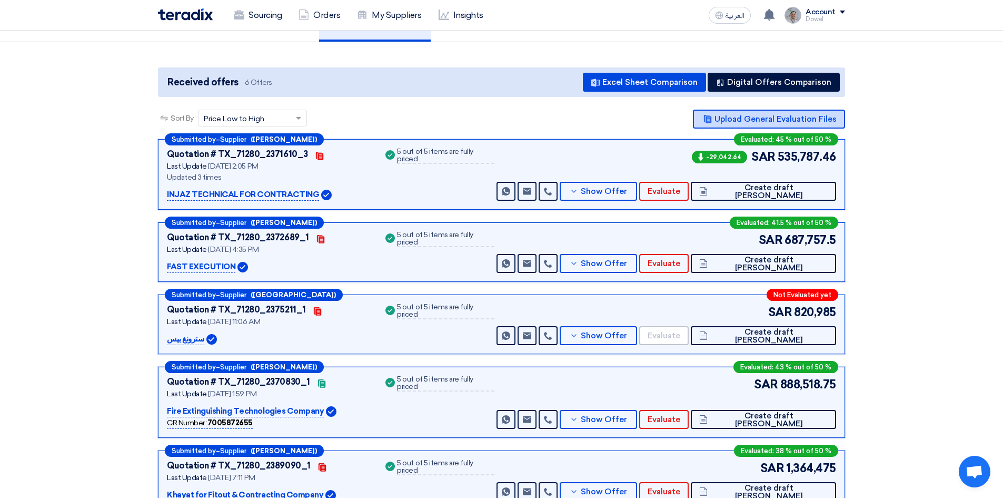
click at [768, 117] on button "Upload General Evaluation Files" at bounding box center [769, 119] width 152 height 19
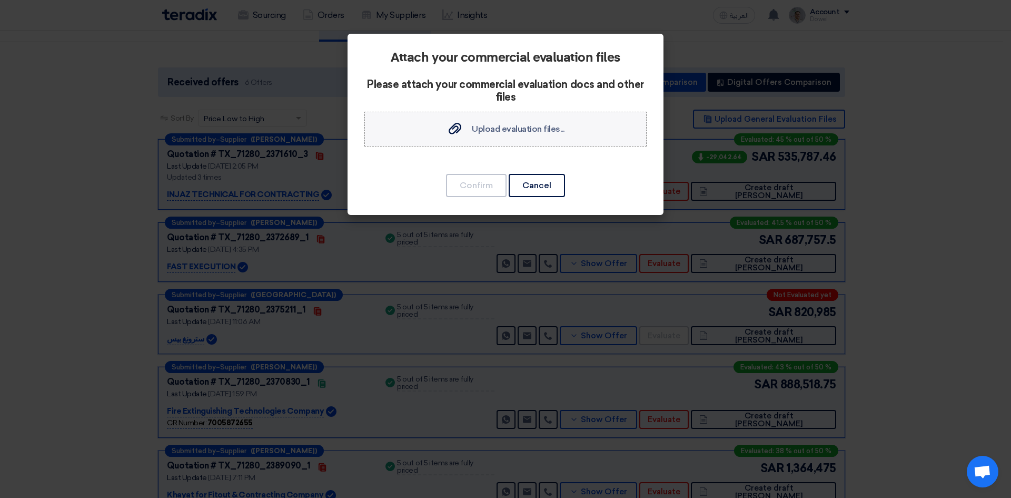
click at [466, 128] on div "Upload evaluation files... Upload evaluation files..." at bounding box center [505, 129] width 117 height 13
click at [0, 0] on input "Upload evaluation files... Upload evaluation files..." at bounding box center [0, 0] width 0 height 0
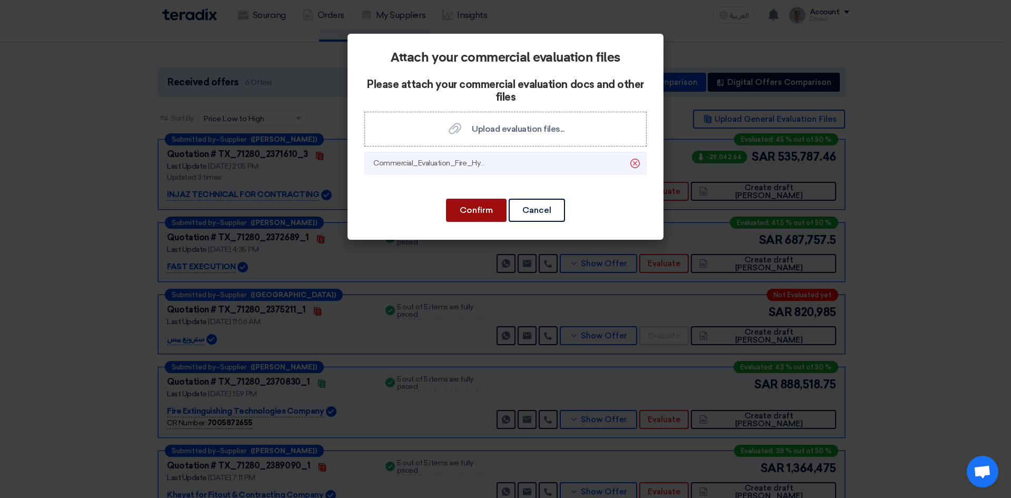
click at [465, 210] on button "Confirm" at bounding box center [476, 210] width 61 height 23
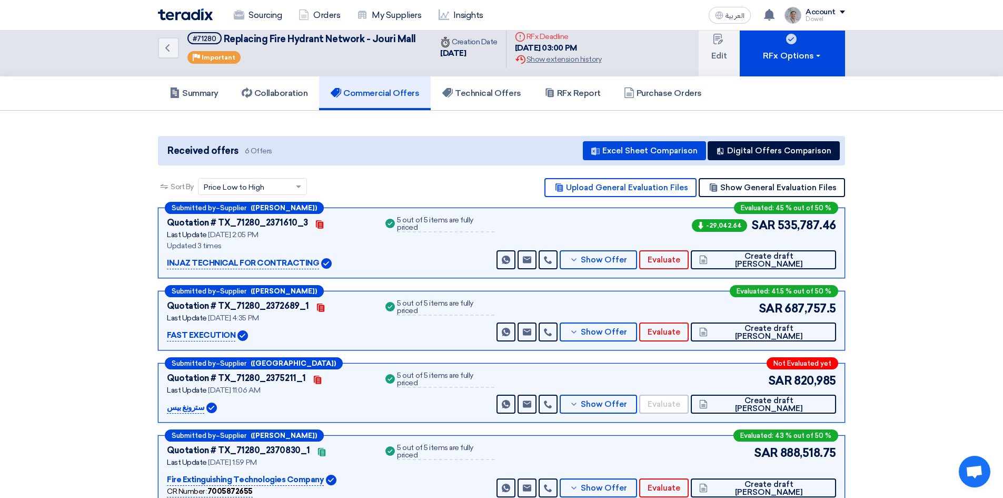
scroll to position [0, 0]
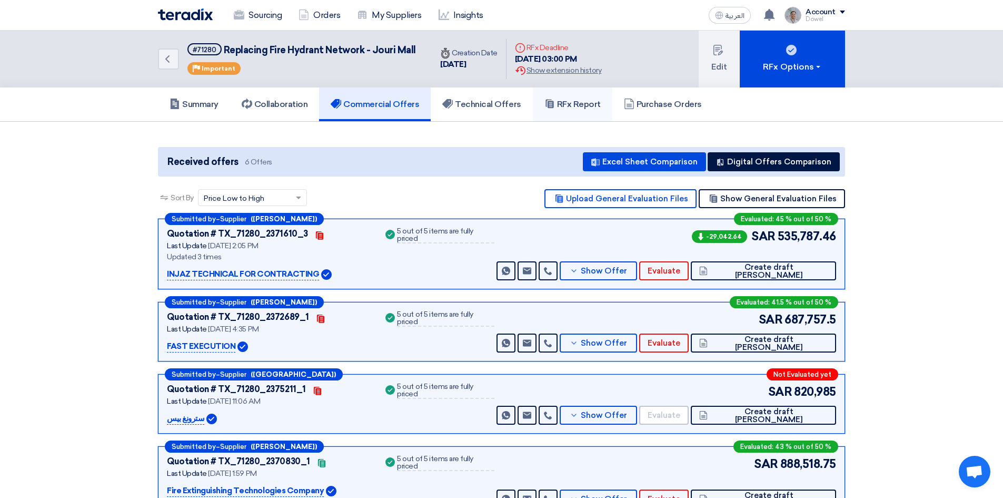
click at [563, 115] on link "RFx Report" at bounding box center [573, 104] width 80 height 34
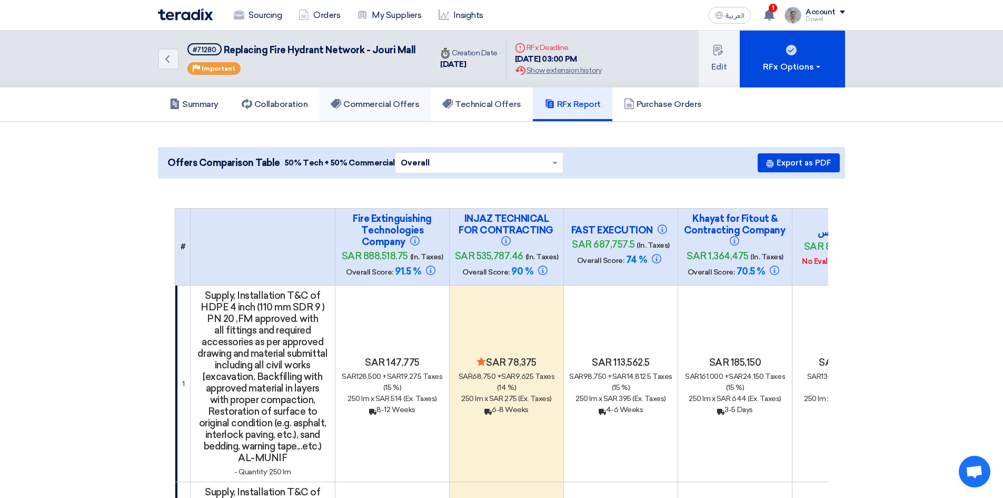
click at [396, 108] on h5 "Commercial Offers" at bounding box center [375, 104] width 88 height 11
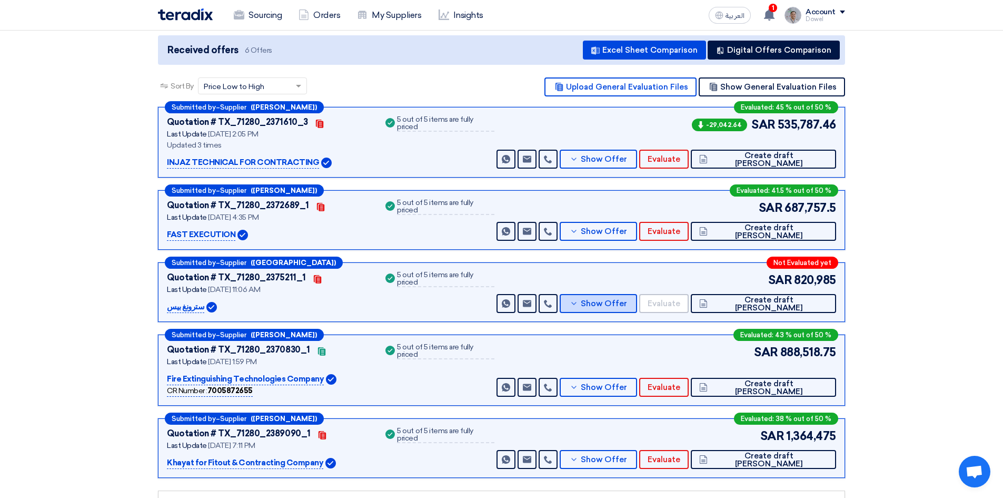
scroll to position [100, 0]
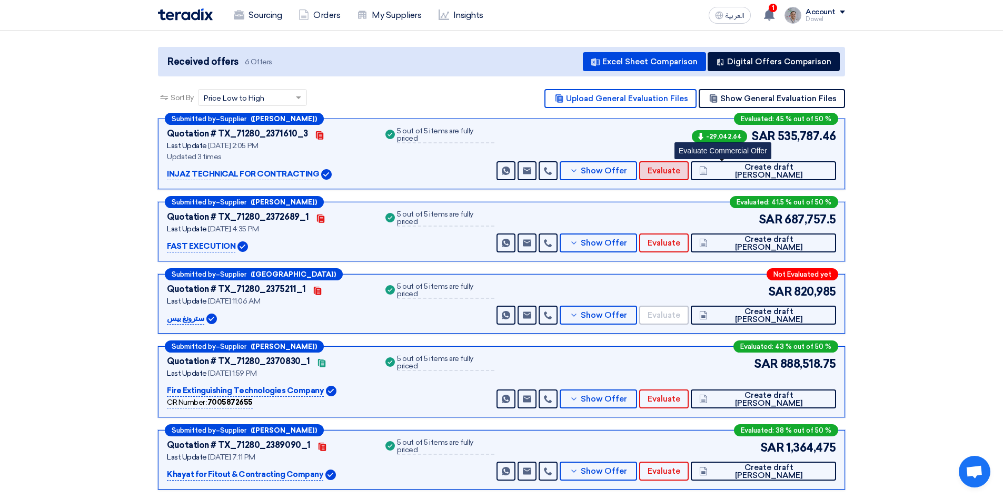
click at [680, 171] on span "Evaluate" at bounding box center [664, 171] width 33 height 8
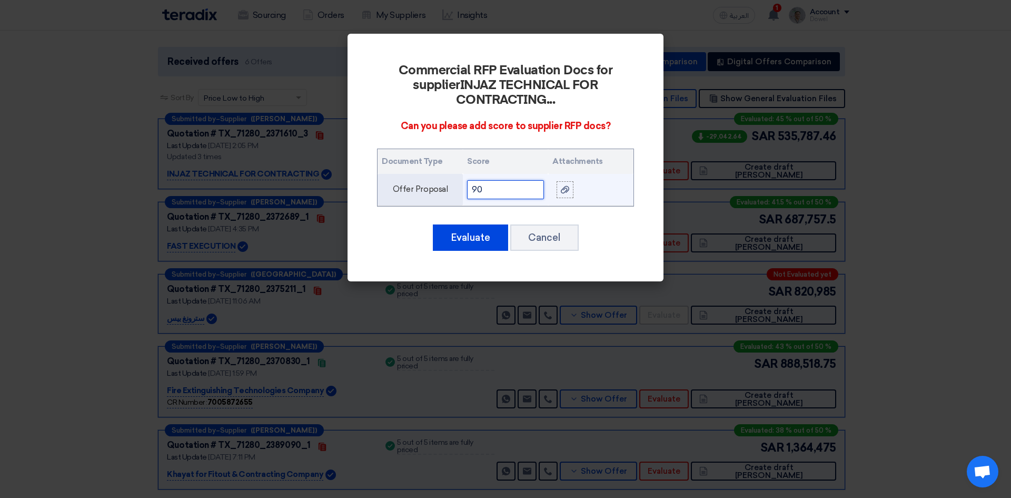
click at [486, 189] on input "90" at bounding box center [505, 189] width 77 height 19
type input "95"
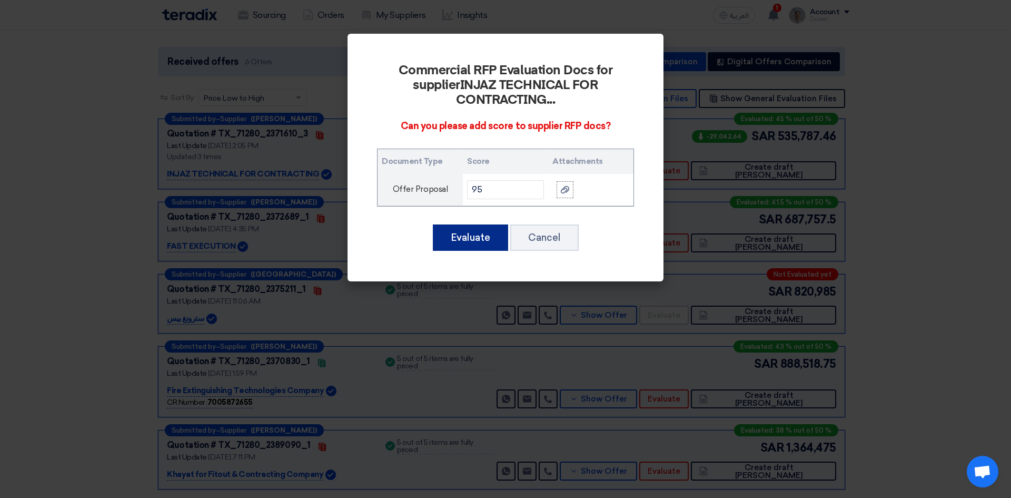
click at [464, 235] on button "Evaluate" at bounding box center [470, 237] width 75 height 26
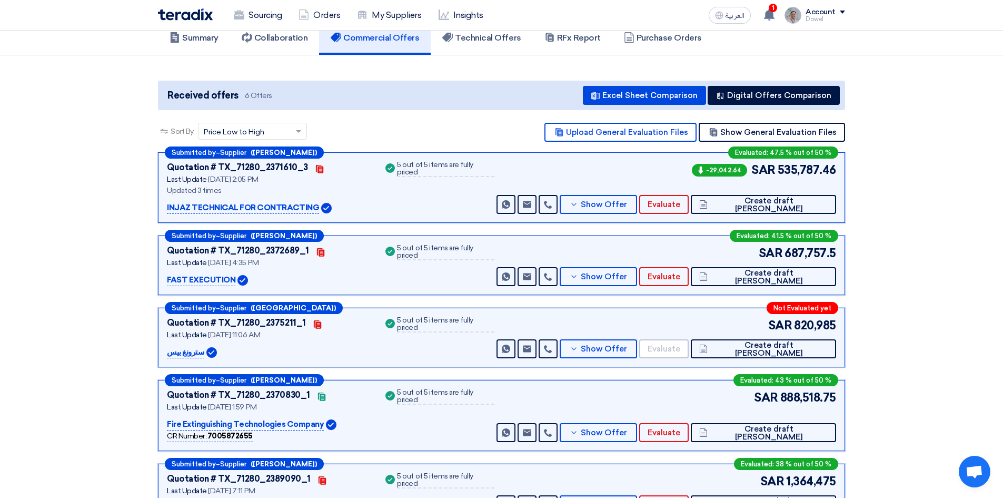
scroll to position [0, 0]
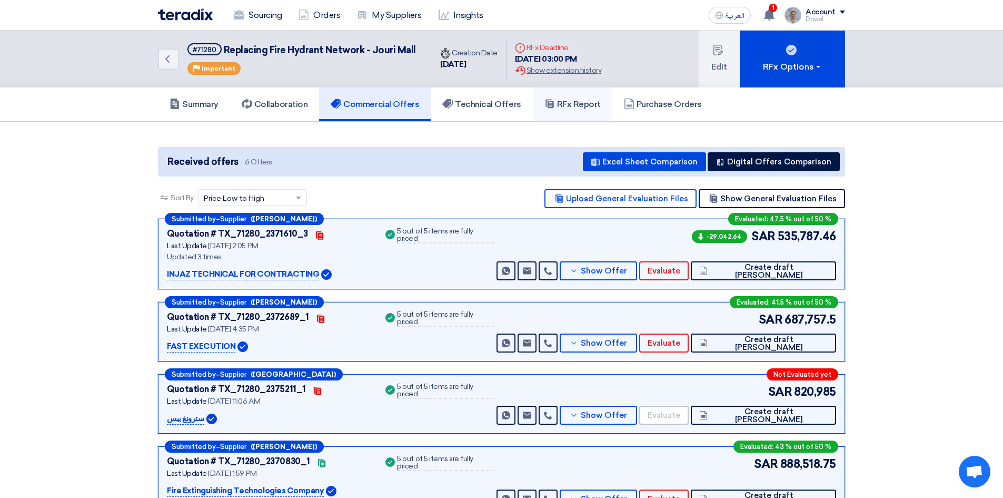
click at [575, 105] on h5 "RFx Report" at bounding box center [573, 104] width 56 height 11
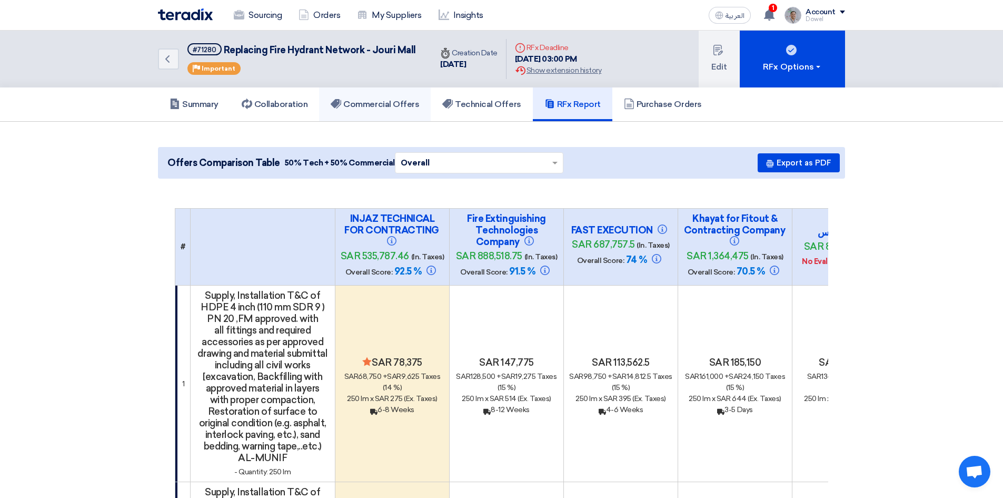
click at [379, 103] on h5 "Commercial Offers" at bounding box center [375, 104] width 88 height 11
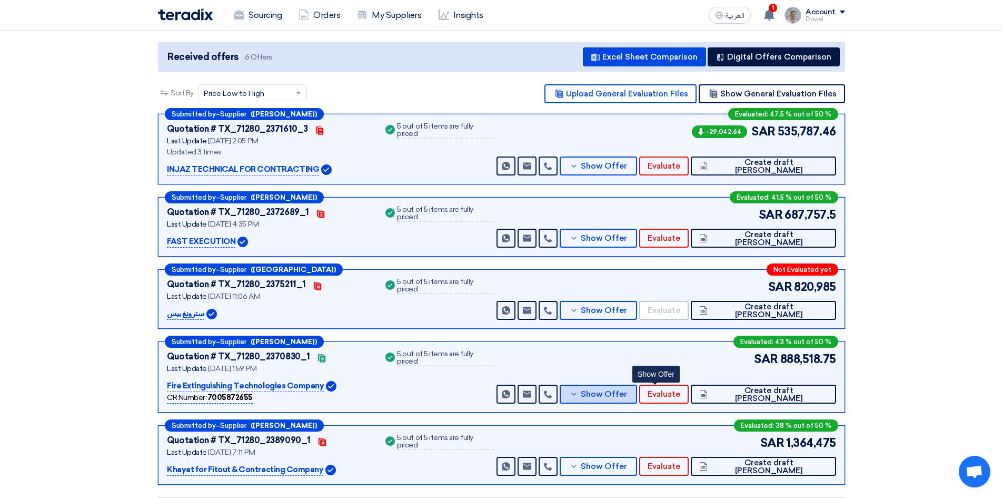
scroll to position [105, 0]
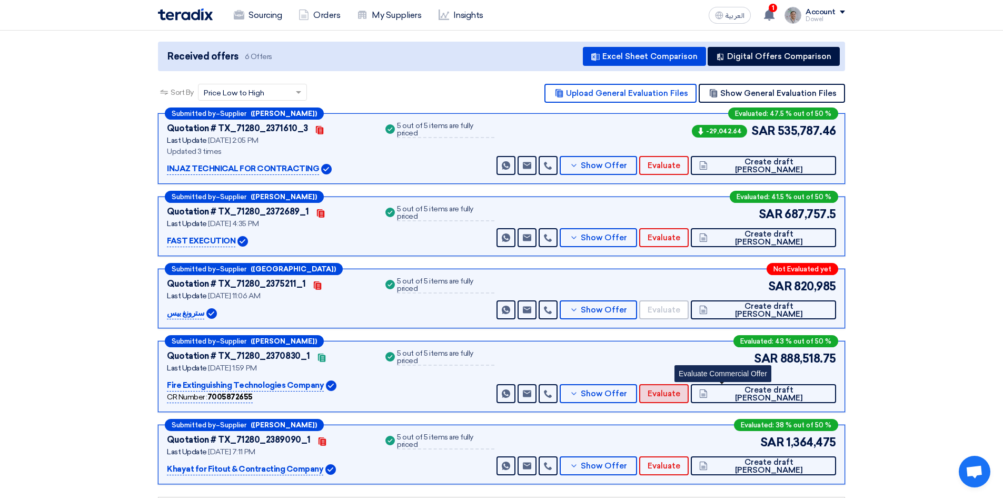
click at [680, 394] on span "Evaluate" at bounding box center [664, 394] width 33 height 8
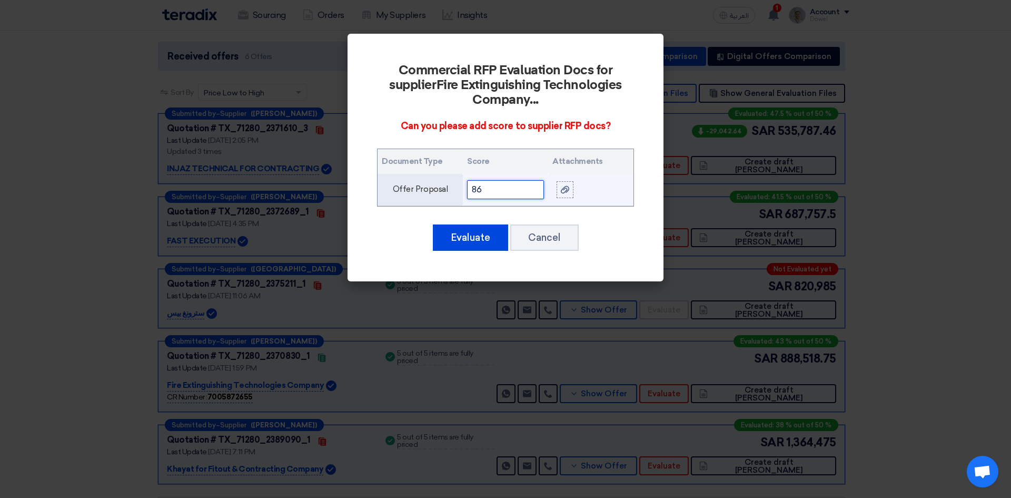
click at [490, 191] on input "86" at bounding box center [505, 189] width 77 height 19
type input "83"
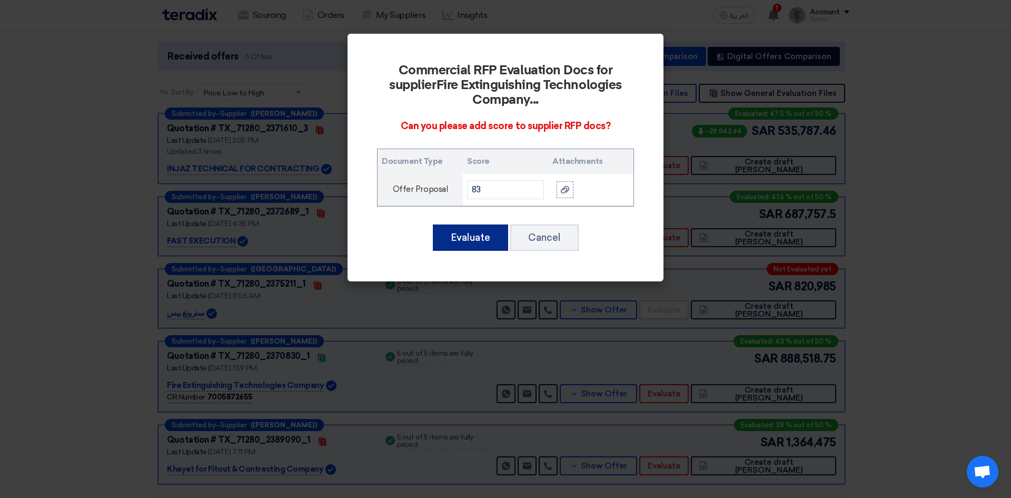
click at [469, 239] on button "Evaluate" at bounding box center [470, 237] width 75 height 26
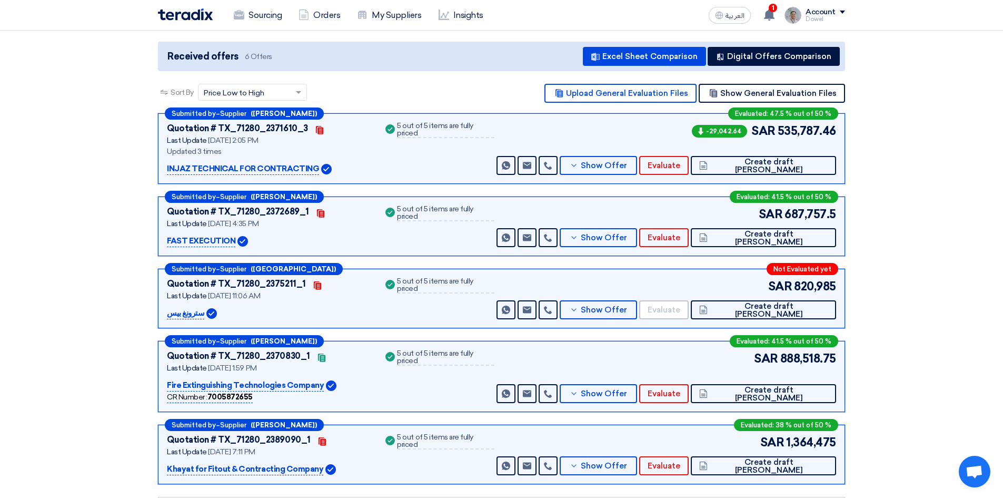
scroll to position [0, 0]
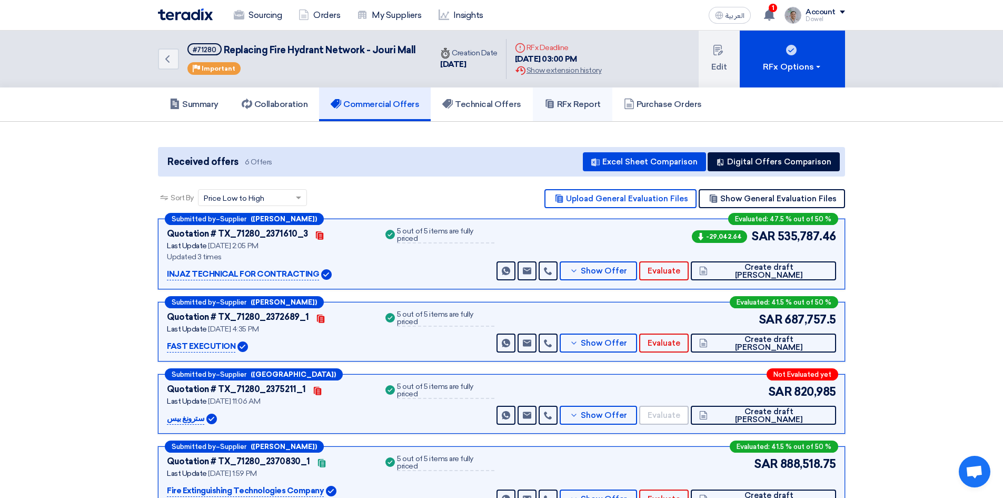
click at [576, 100] on h5 "RFx Report" at bounding box center [573, 104] width 56 height 11
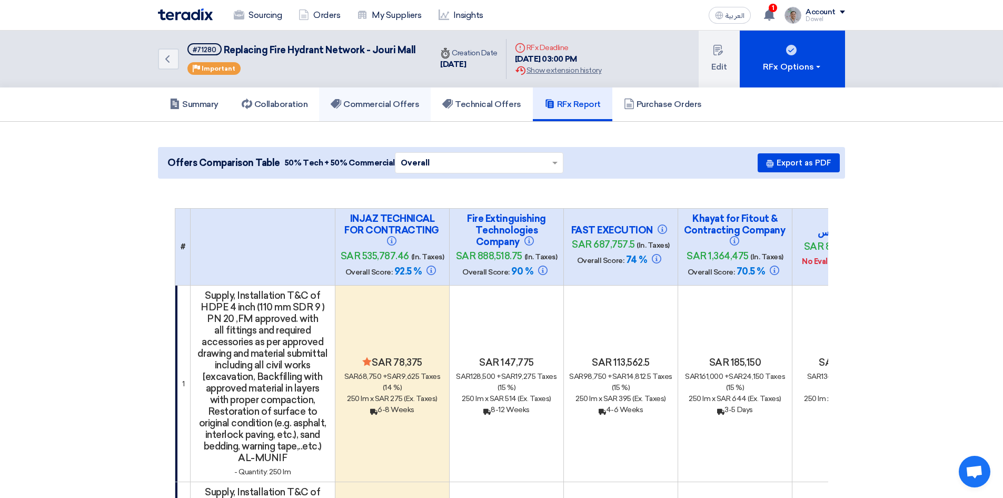
click at [379, 107] on h5 "Commercial Offers" at bounding box center [375, 104] width 88 height 11
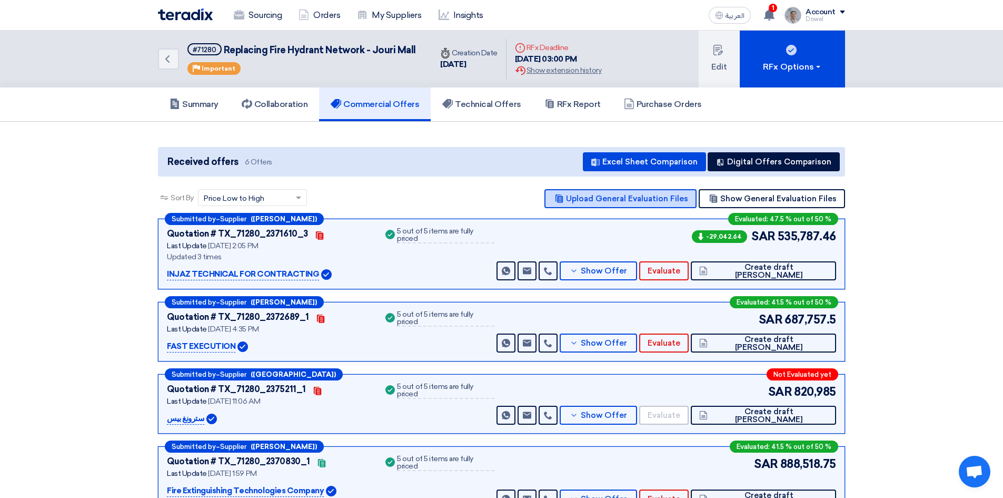
click at [653, 197] on button "Upload General Evaluation Files" at bounding box center [621, 198] width 152 height 19
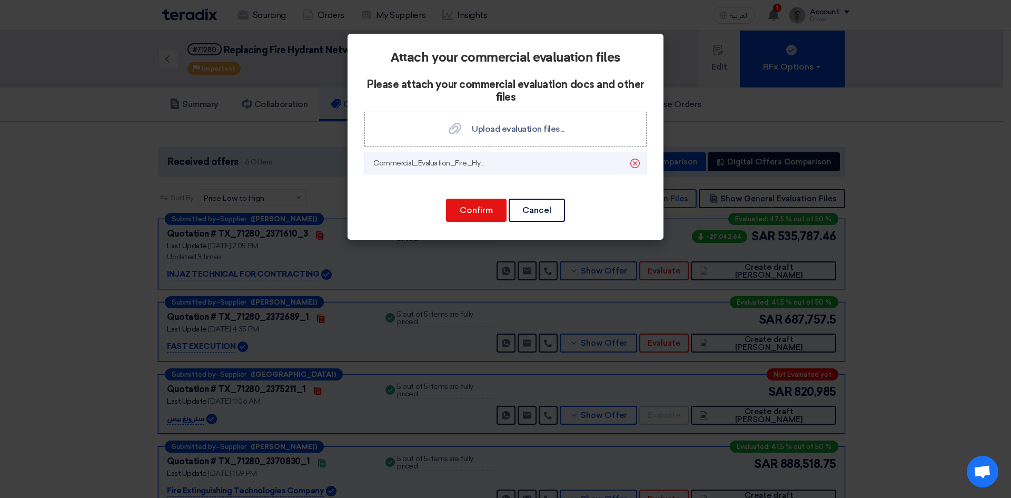
click at [633, 164] on icon "Delete" at bounding box center [635, 163] width 18 height 18
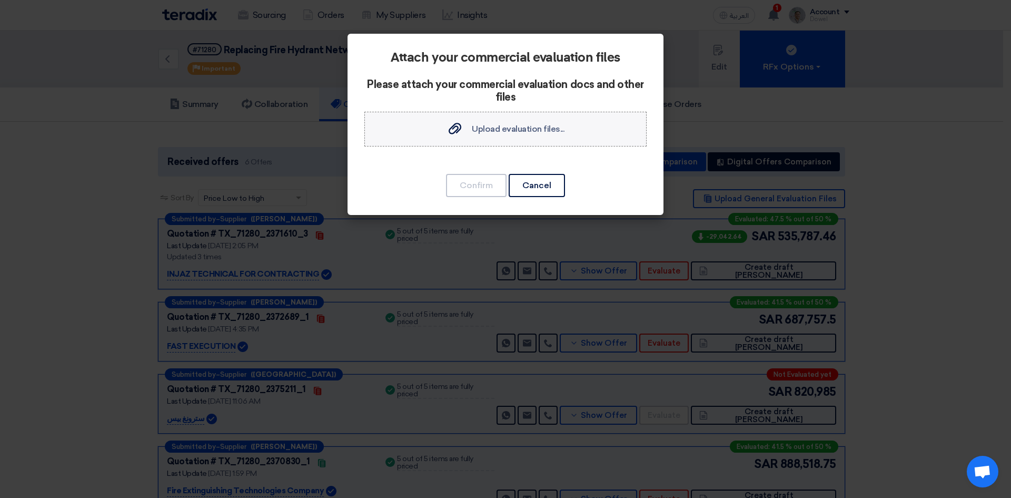
click at [500, 128] on span "Upload evaluation files..." at bounding box center [518, 129] width 93 height 10
click at [0, 0] on input "Upload evaluation files... Upload evaluation files..." at bounding box center [0, 0] width 0 height 0
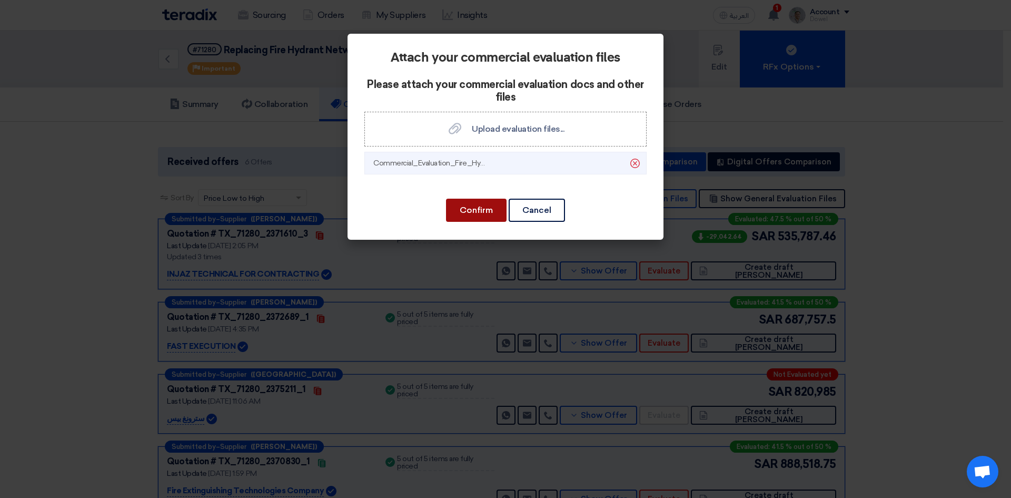
click at [468, 204] on button "Confirm" at bounding box center [476, 210] width 61 height 23
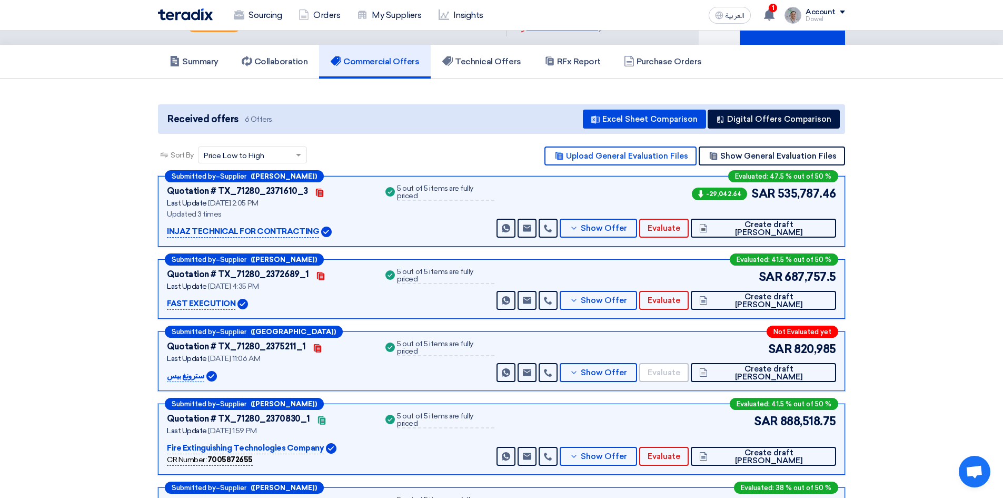
scroll to position [105, 0]
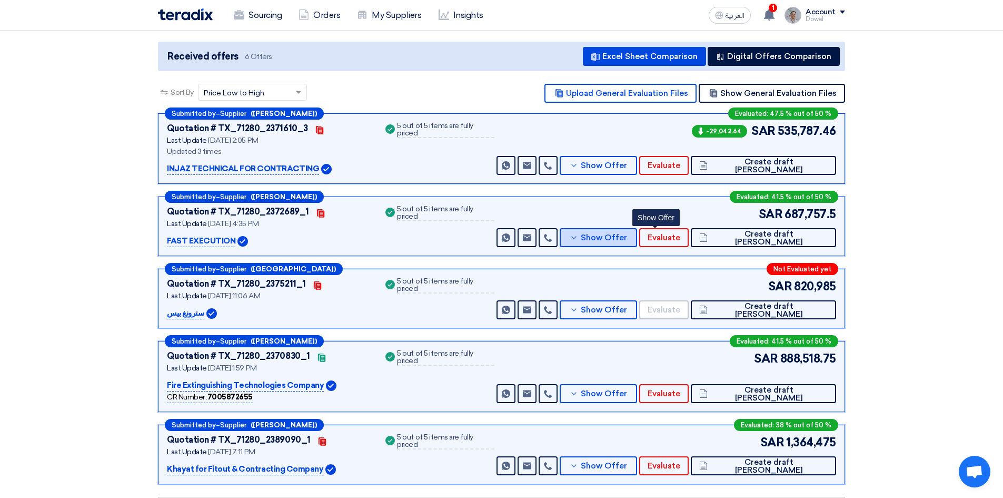
click at [627, 240] on span "Show Offer" at bounding box center [604, 238] width 46 height 8
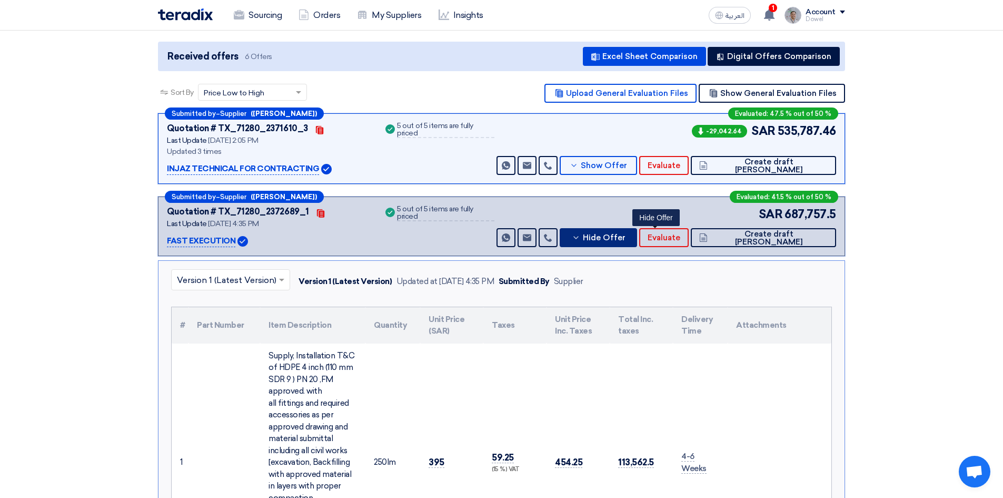
click at [637, 244] on button "Hide Offer" at bounding box center [598, 237] width 77 height 19
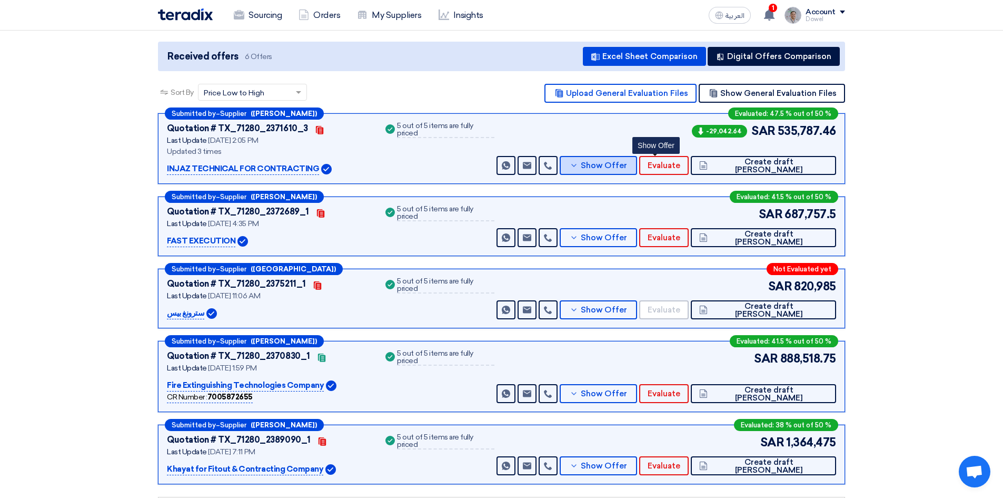
click at [627, 166] on span "Show Offer" at bounding box center [604, 166] width 46 height 8
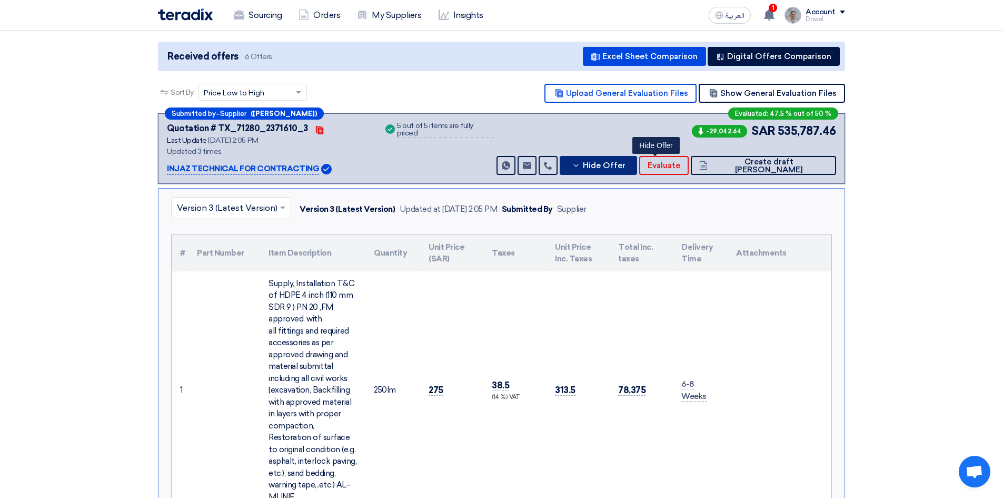
click at [626, 166] on span "Hide Offer" at bounding box center [604, 166] width 43 height 8
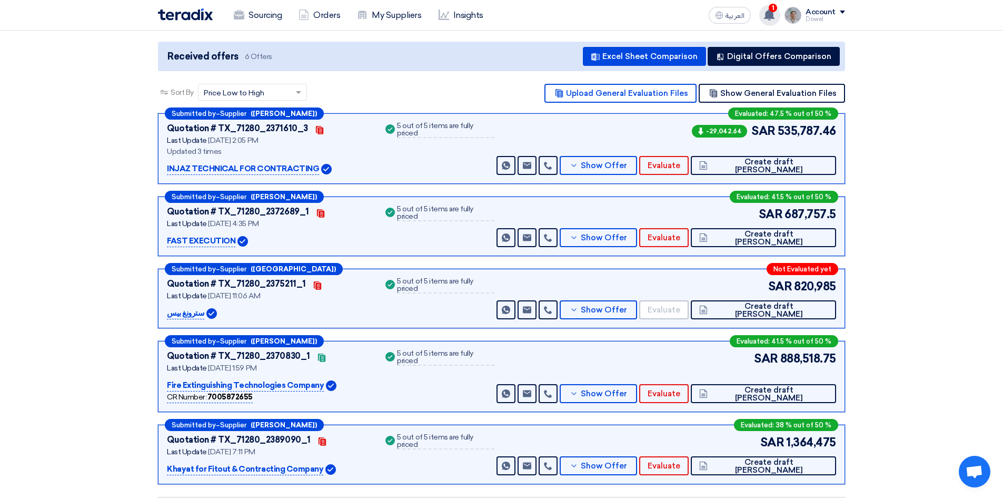
click at [771, 12] on use at bounding box center [769, 15] width 11 height 12
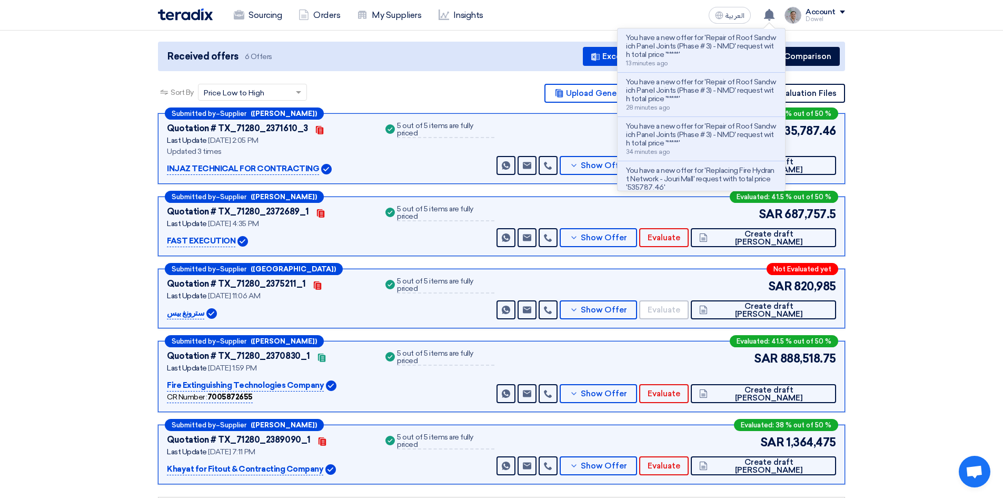
click at [578, 12] on div "Sourcing Orders My Suppliers Insights العربية ع You have a new offer for 'Repai…" at bounding box center [501, 15] width 703 height 30
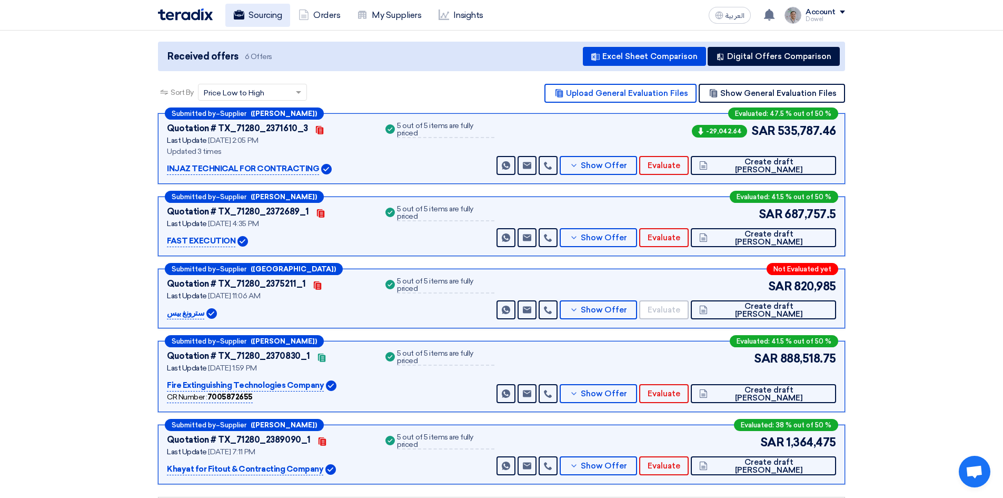
click at [261, 16] on link "Sourcing" at bounding box center [257, 15] width 65 height 23
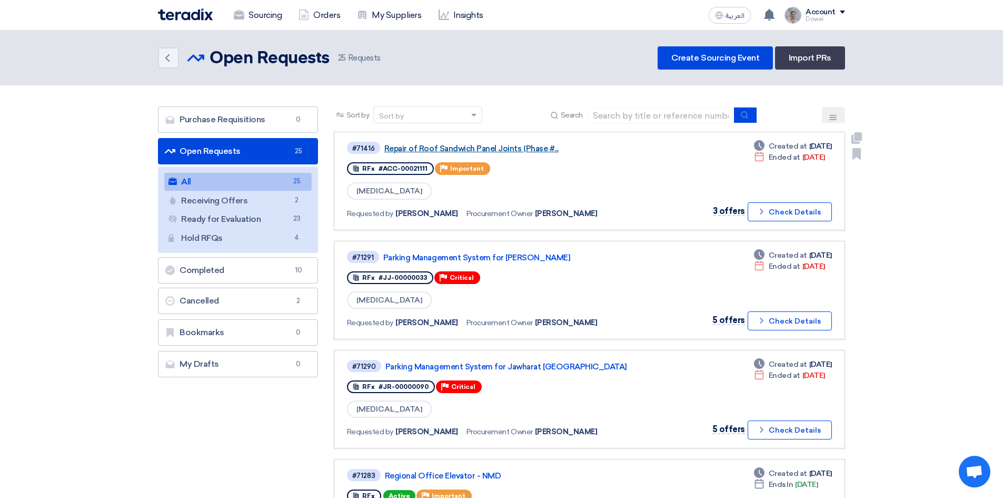
click at [464, 149] on link "Repair of Roof Sandwich Panel Joints (Phase #..." at bounding box center [515, 148] width 263 height 9
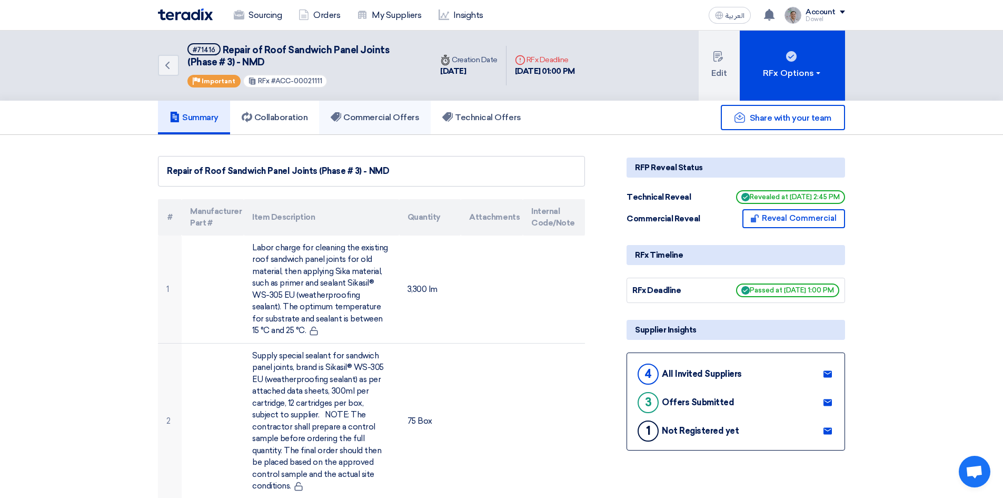
click at [381, 120] on h5 "Commercial Offers" at bounding box center [375, 117] width 88 height 11
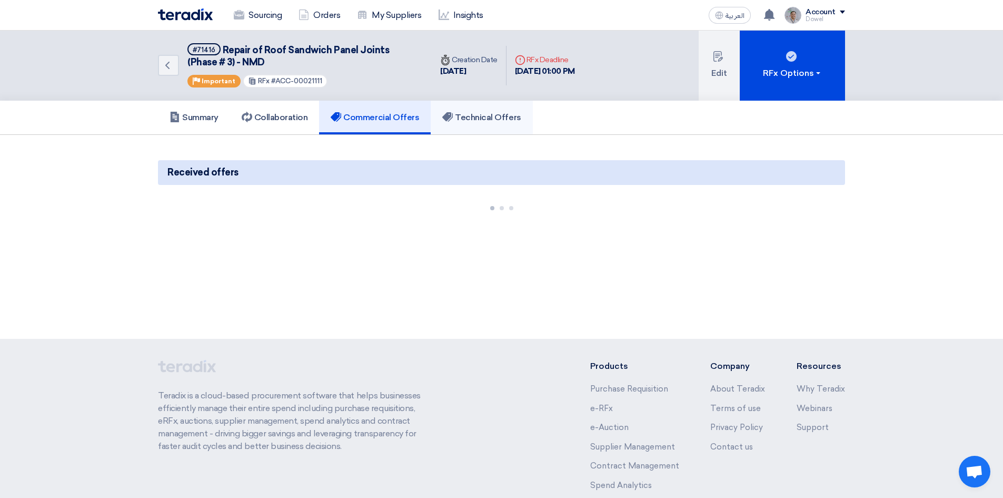
click at [500, 123] on link "Technical Offers" at bounding box center [482, 118] width 102 height 34
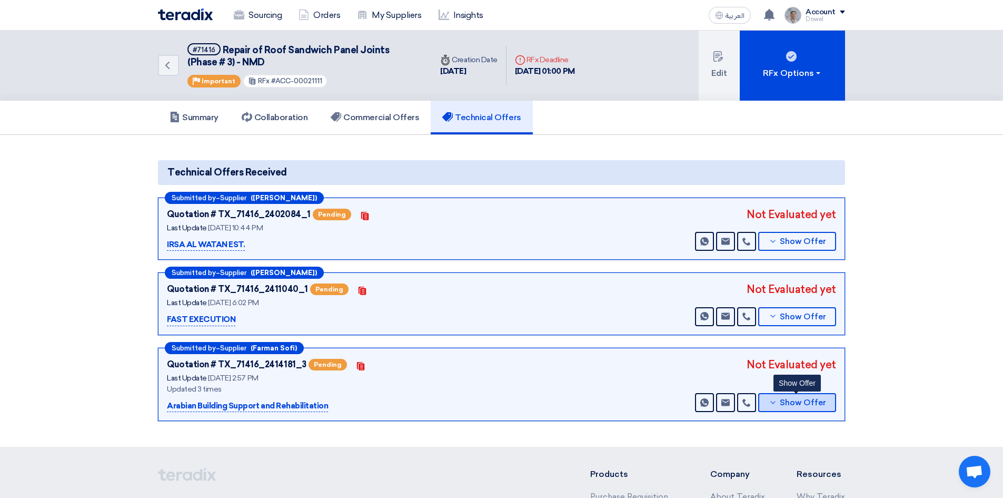
click at [796, 402] on span "Show Offer" at bounding box center [803, 403] width 46 height 8
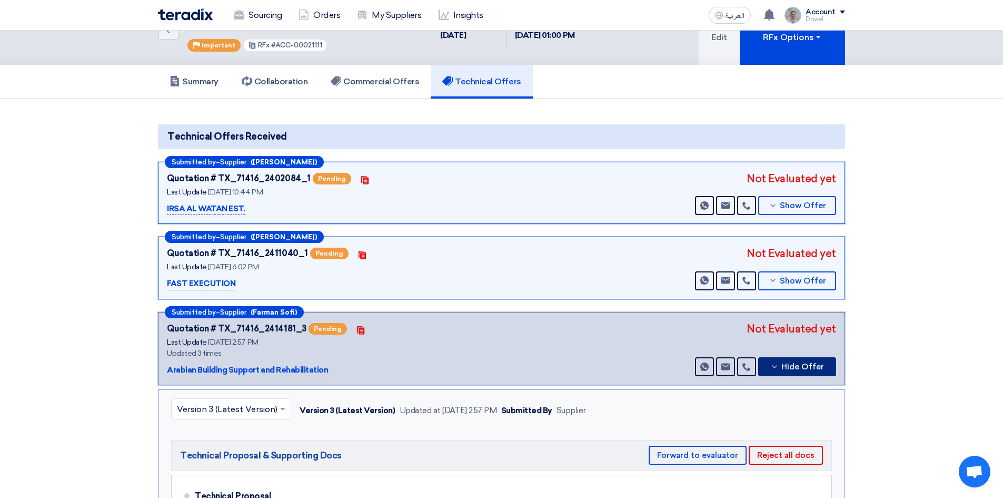
scroll to position [211, 0]
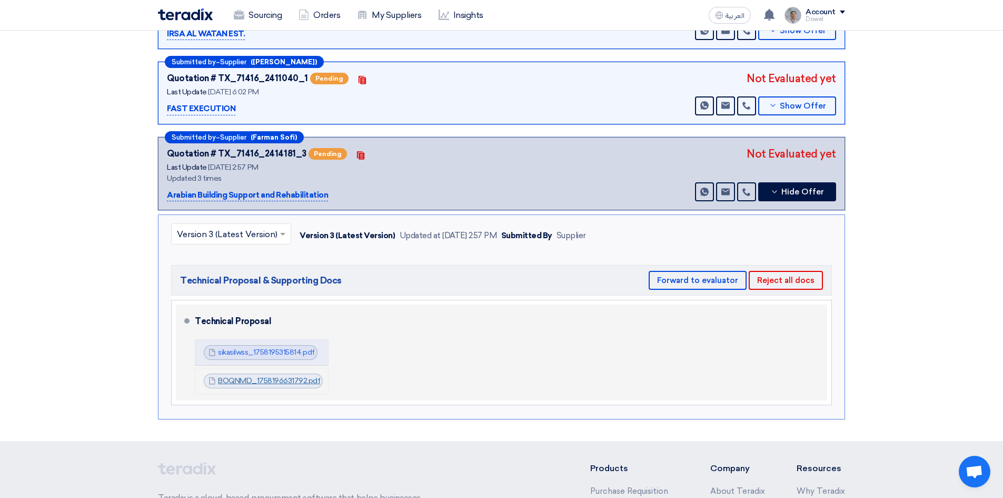
click at [270, 378] on link "BOQNMD_1758196631792.pdf" at bounding box center [269, 380] width 102 height 9
click at [259, 352] on link "sikasilwss_1758195315814.pdf" at bounding box center [266, 352] width 97 height 9
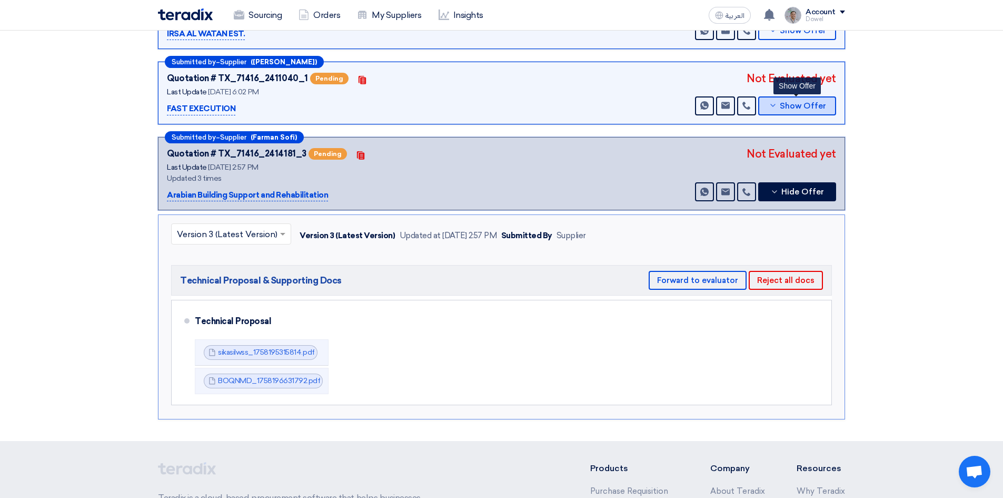
click at [792, 107] on span "Show Offer" at bounding box center [803, 106] width 46 height 8
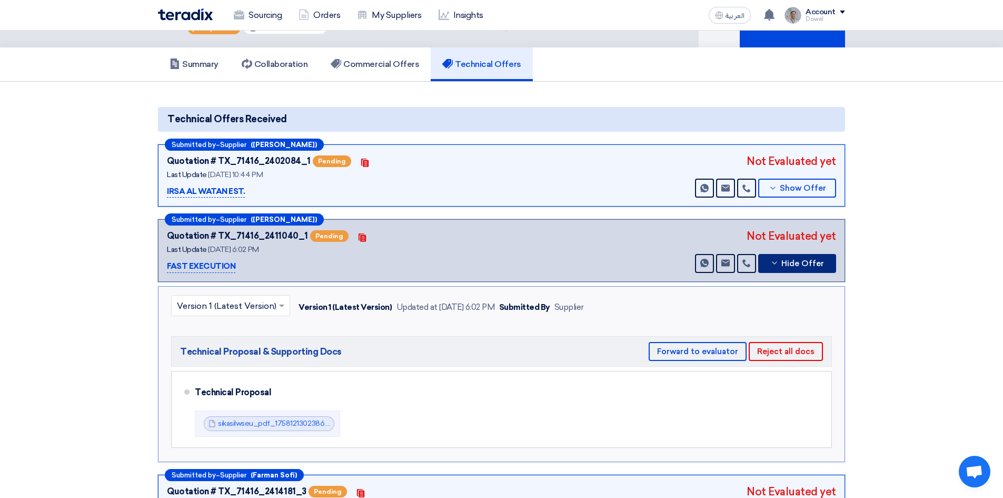
scroll to position [53, 0]
click at [781, 191] on span "Show Offer" at bounding box center [803, 189] width 46 height 8
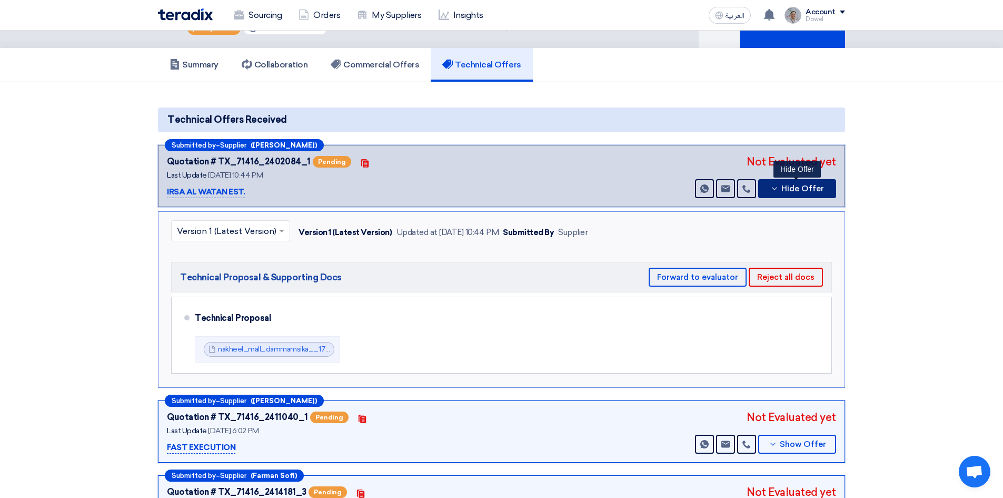
click at [801, 187] on span "Hide Offer" at bounding box center [802, 189] width 43 height 8
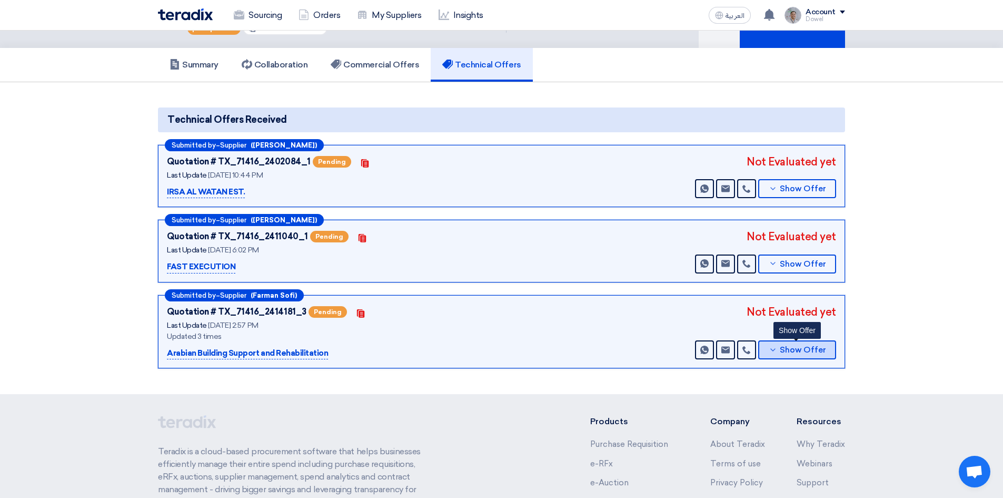
click at [785, 352] on span "Show Offer" at bounding box center [803, 350] width 46 height 8
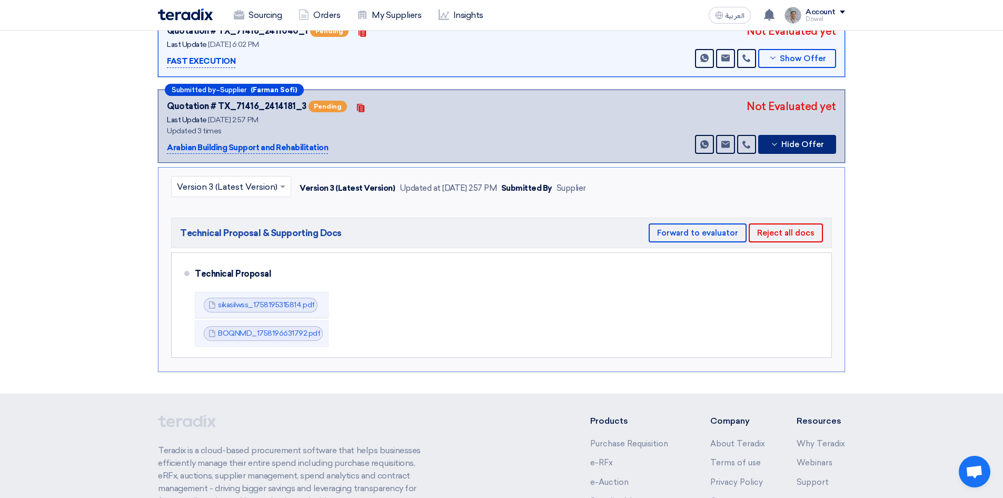
scroll to position [263, 0]
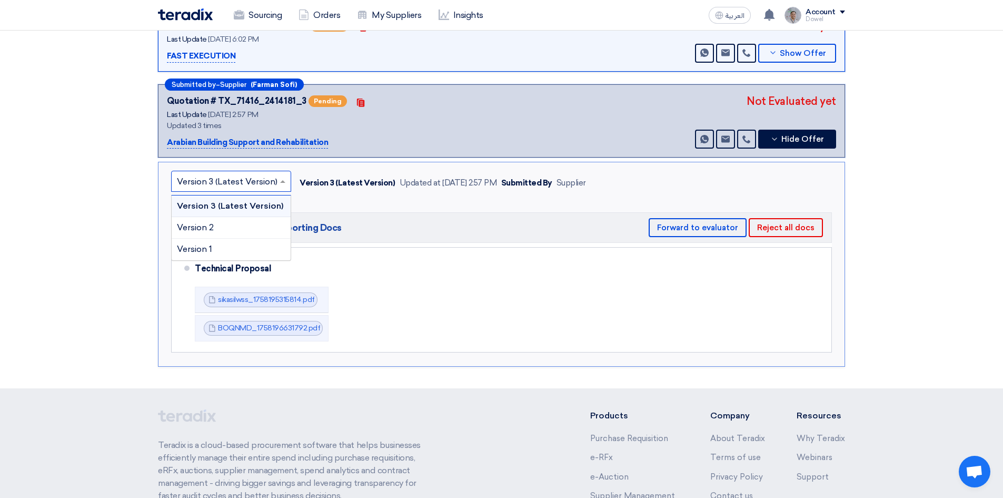
click at [243, 182] on input "text" at bounding box center [226, 182] width 98 height 17
click at [212, 228] on span "Version 2" at bounding box center [195, 227] width 37 height 10
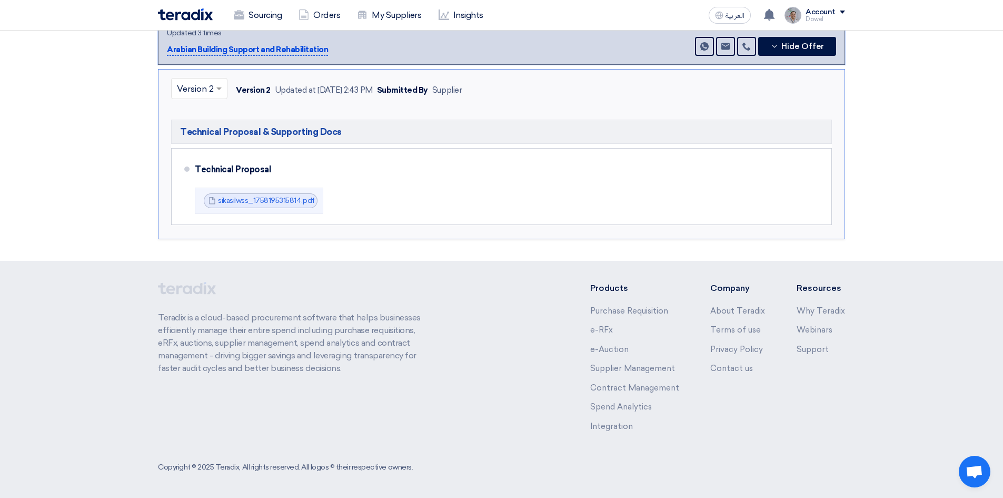
scroll to position [357, 0]
click at [213, 94] on div at bounding box center [199, 87] width 55 height 17
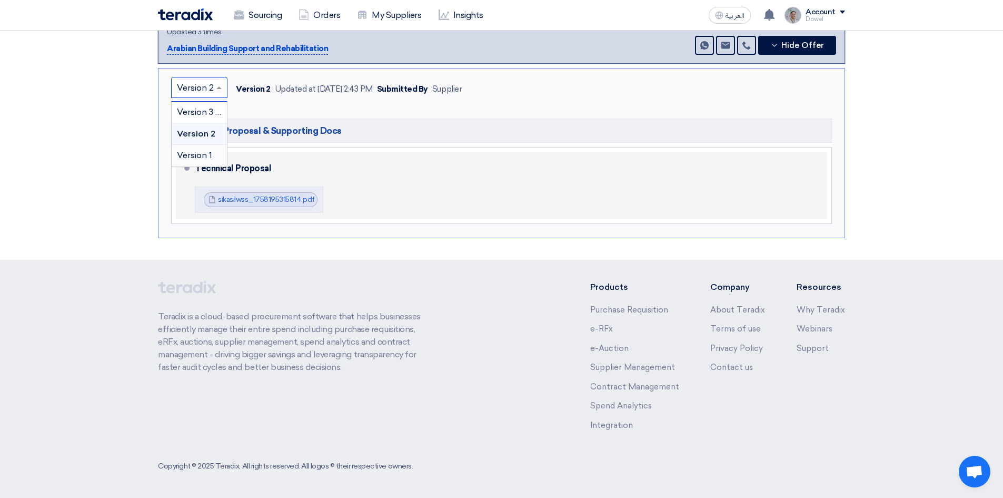
click at [204, 152] on span "Version 1" at bounding box center [194, 155] width 35 height 10
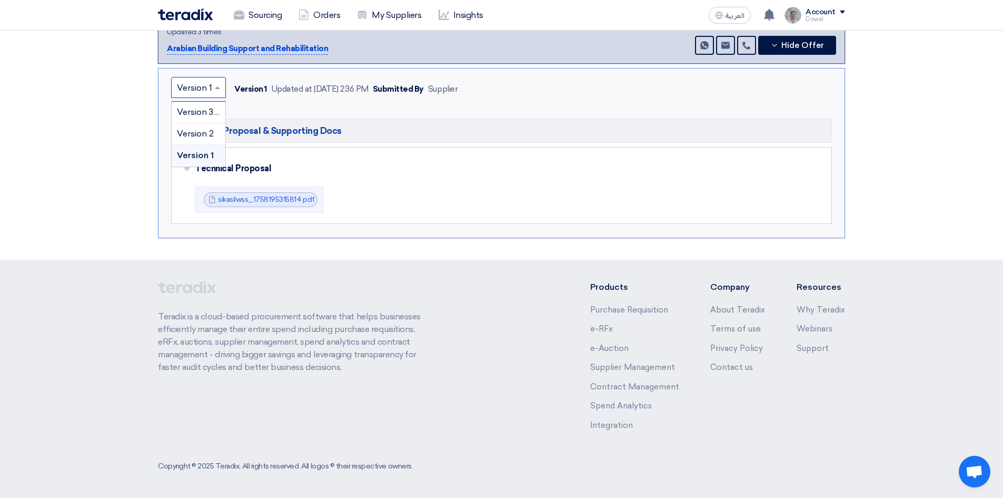
click at [209, 90] on input "text" at bounding box center [193, 88] width 33 height 17
click at [202, 115] on span "Version 3 (Latest Version)" at bounding box center [227, 112] width 101 height 10
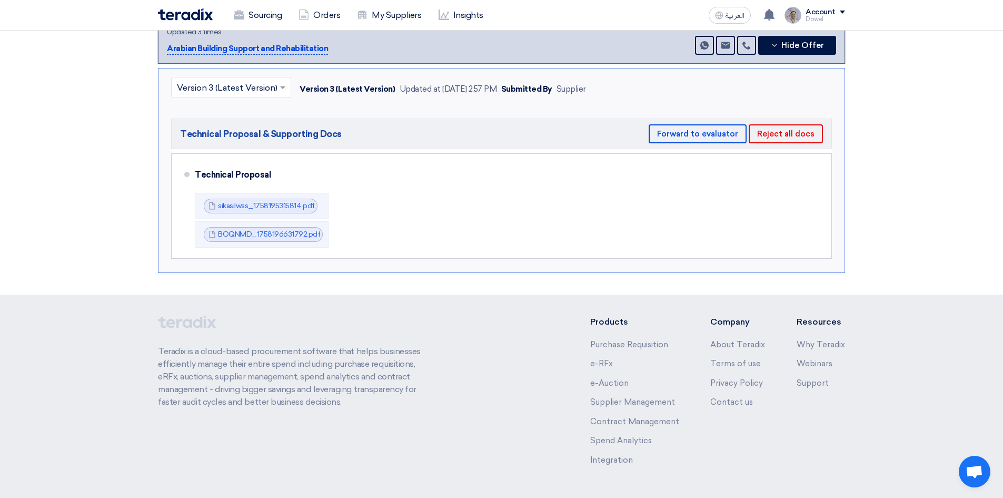
click at [890, 204] on section "Technical Offers Received Submitted by – Supplier ([PERSON_NAME]) Quotation # T…" at bounding box center [501, 36] width 1003 height 517
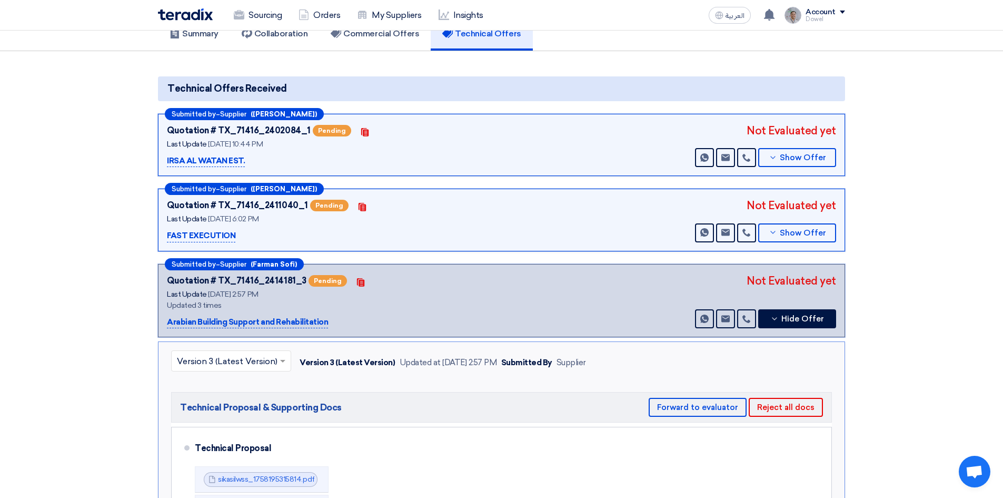
scroll to position [0, 0]
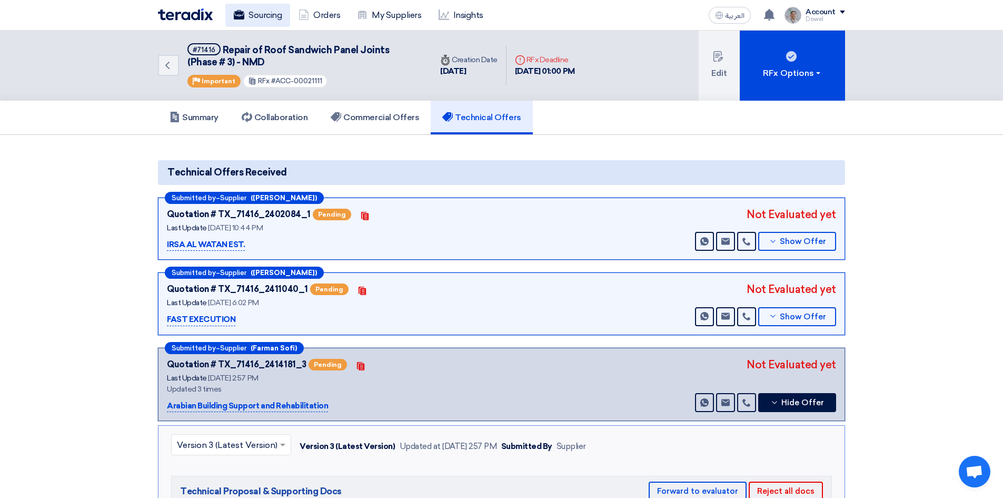
click at [259, 19] on link "Sourcing" at bounding box center [257, 15] width 65 height 23
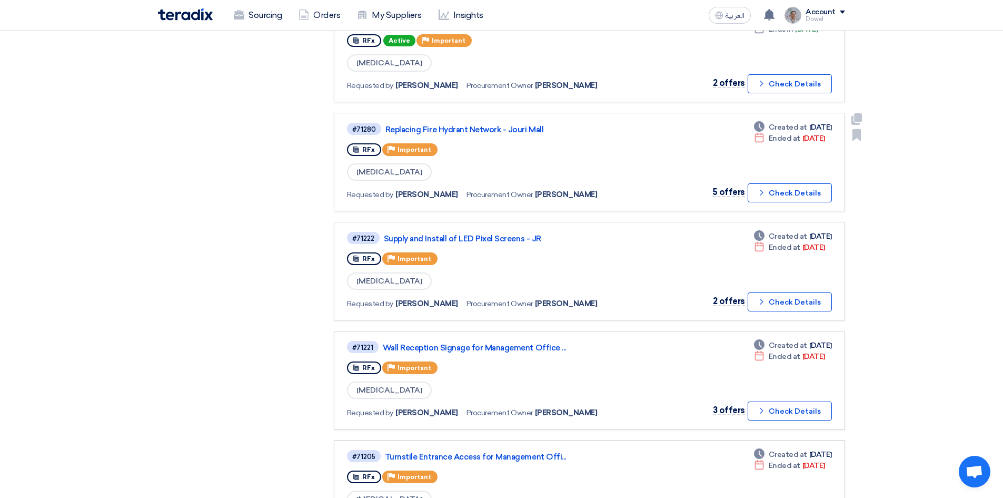
scroll to position [566, 0]
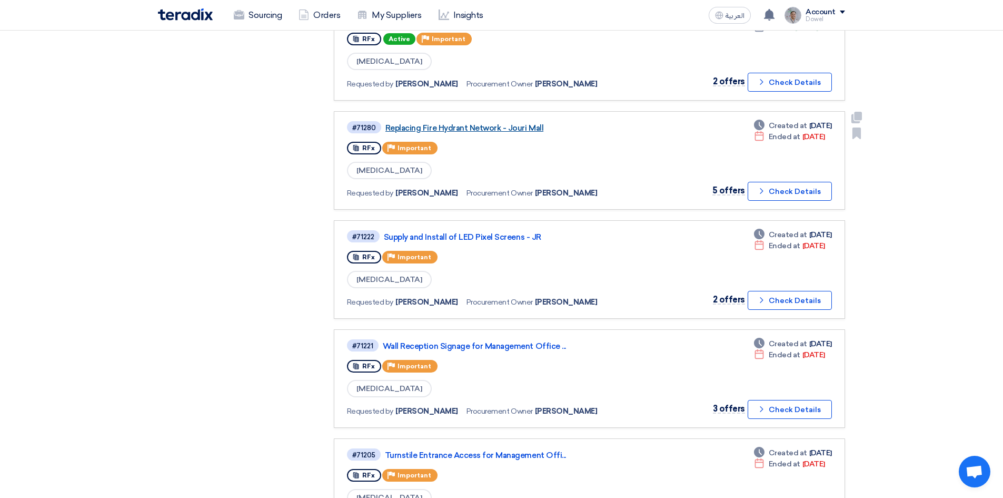
click at [456, 130] on link "Replacing Fire Hydrant Network - Jouri Mall" at bounding box center [516, 127] width 263 height 9
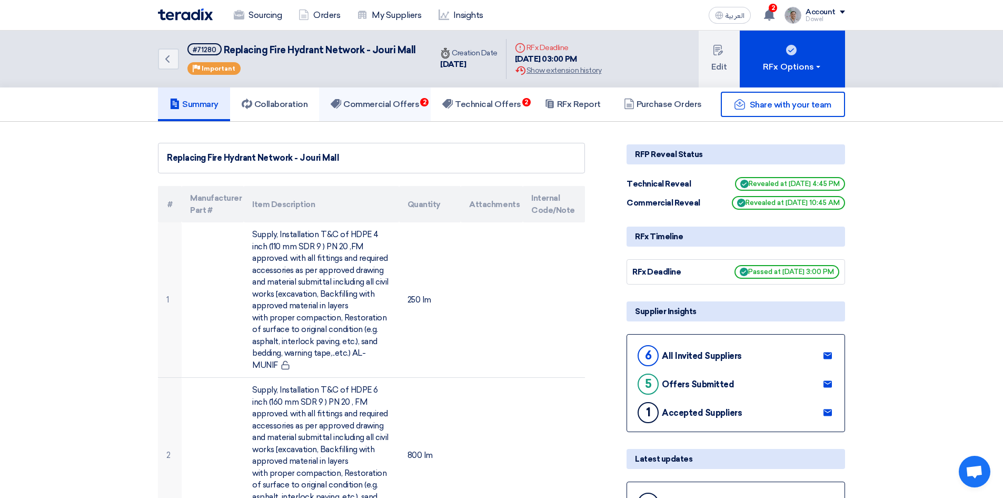
click at [402, 107] on h5 "Commercial Offers 2" at bounding box center [375, 104] width 88 height 11
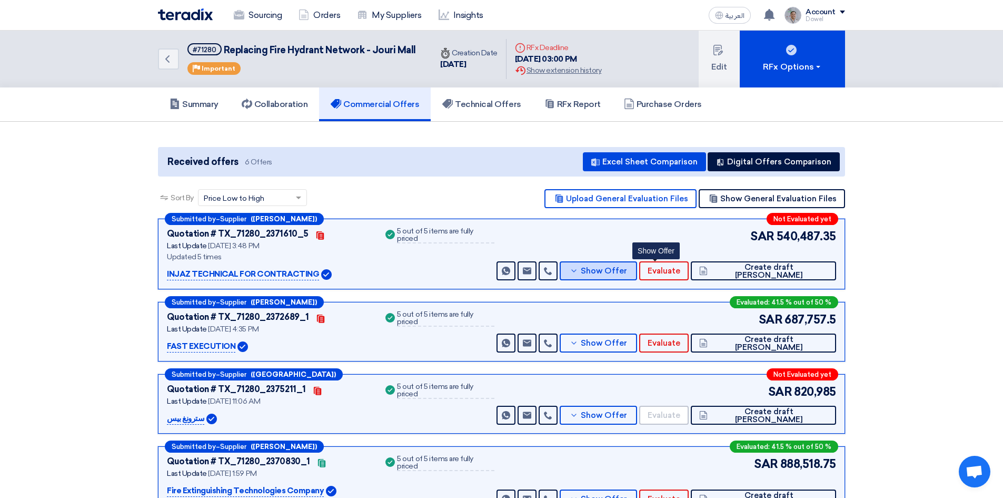
click at [627, 272] on span "Show Offer" at bounding box center [604, 271] width 46 height 8
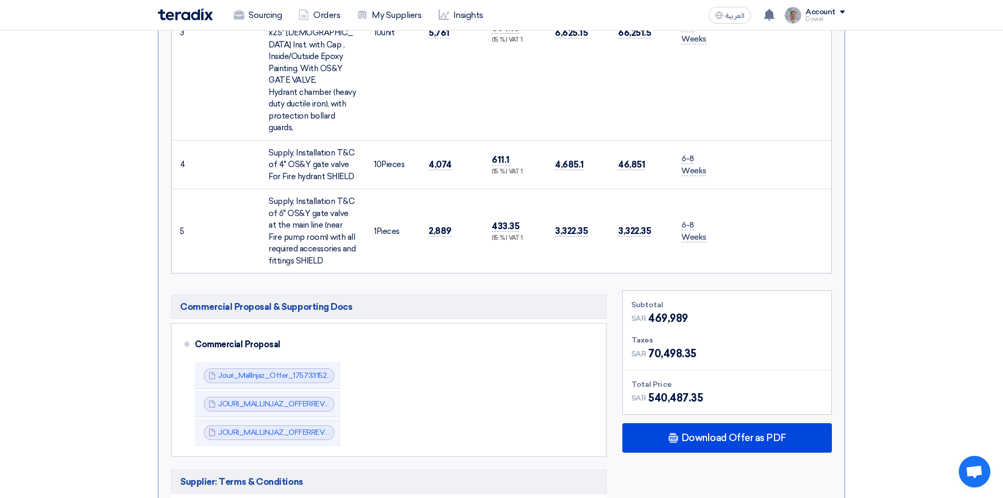
scroll to position [948, 0]
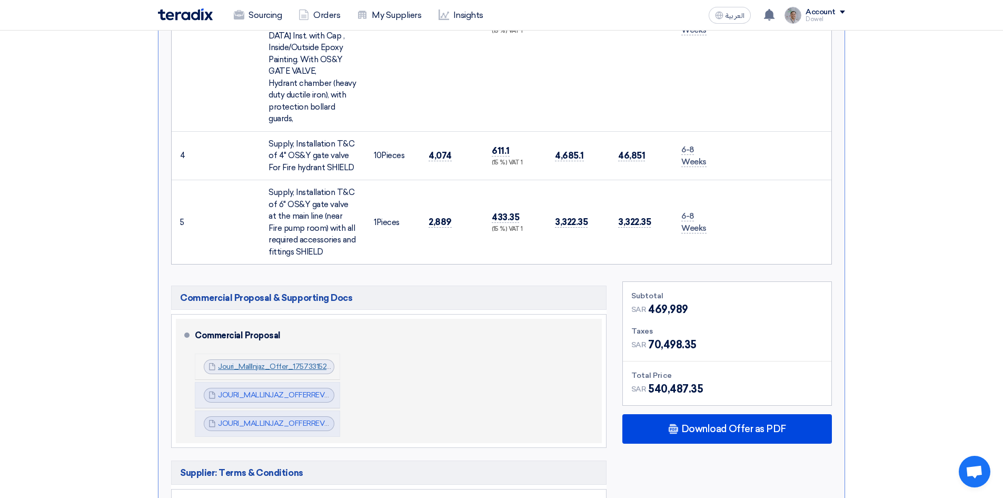
click at [272, 362] on link "Jouri_MallInjaz_Offer_1757331520188.pdf" at bounding box center [286, 366] width 137 height 9
click at [262, 390] on link "JOURI_MALLINJAZ_OFFERREV__1758193464241.pdf" at bounding box center [309, 394] width 182 height 9
click at [259, 419] on link "JOURI_MALLINJAZ_OFFERREV__1758199668077.pdf" at bounding box center [309, 423] width 183 height 9
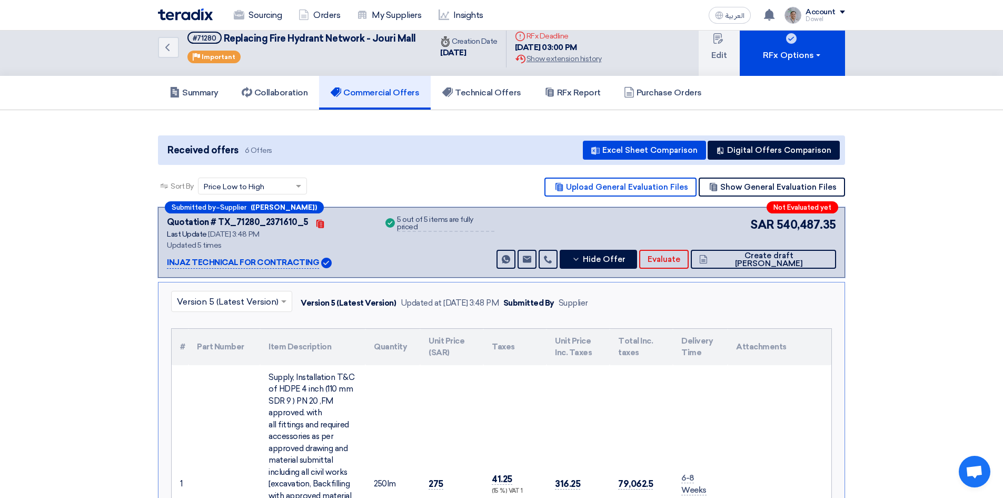
scroll to position [0, 0]
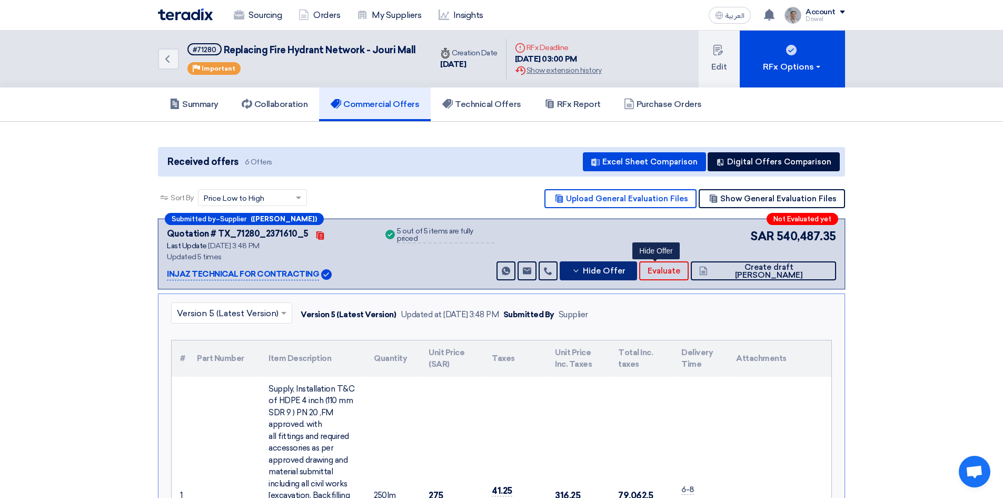
click at [626, 274] on span "Hide Offer" at bounding box center [604, 271] width 43 height 8
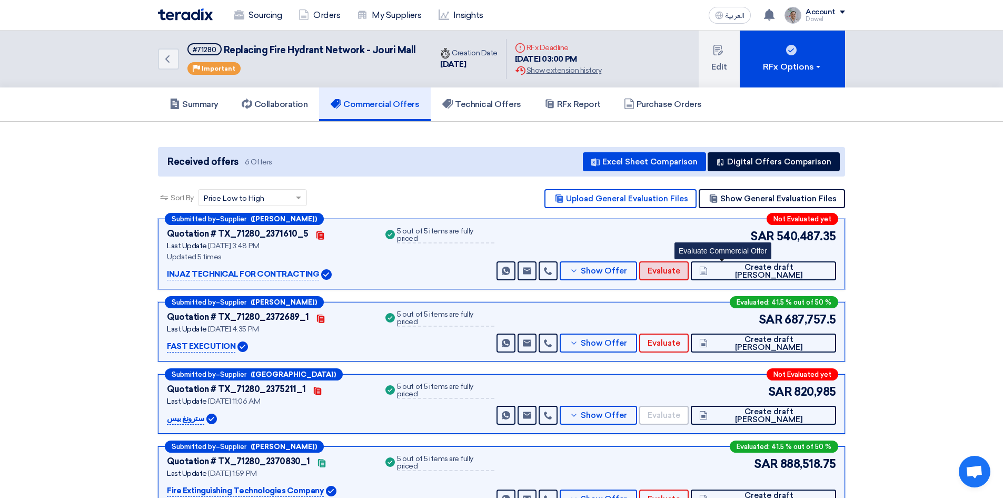
click at [689, 276] on button "Evaluate" at bounding box center [664, 270] width 50 height 19
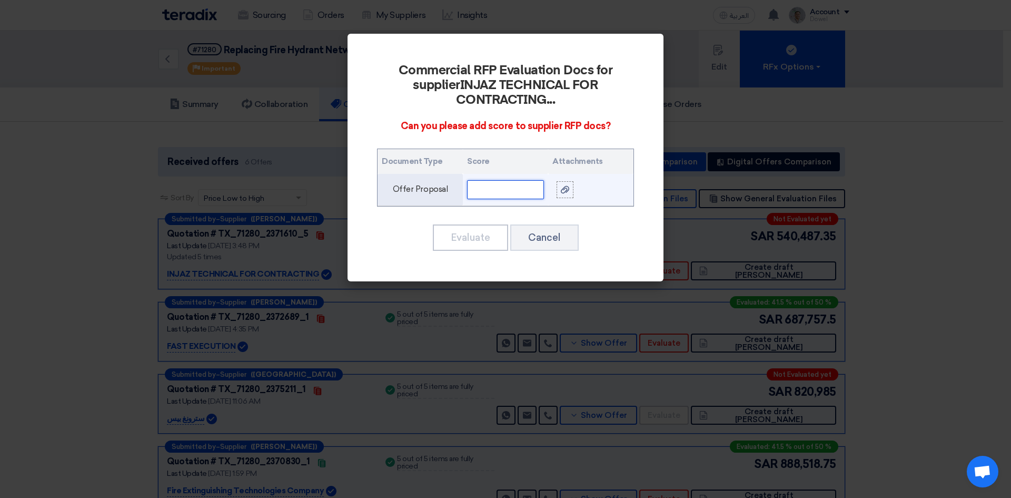
click at [508, 192] on input "text" at bounding box center [505, 189] width 77 height 19
type input "95"
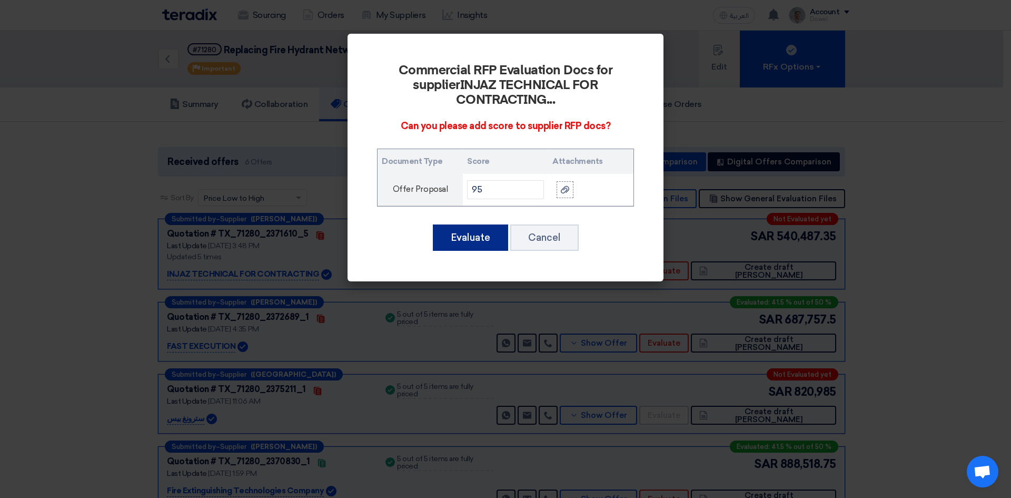
click at [469, 249] on button "Evaluate" at bounding box center [470, 237] width 75 height 26
click at [467, 242] on button "Evaluate" at bounding box center [470, 237] width 75 height 26
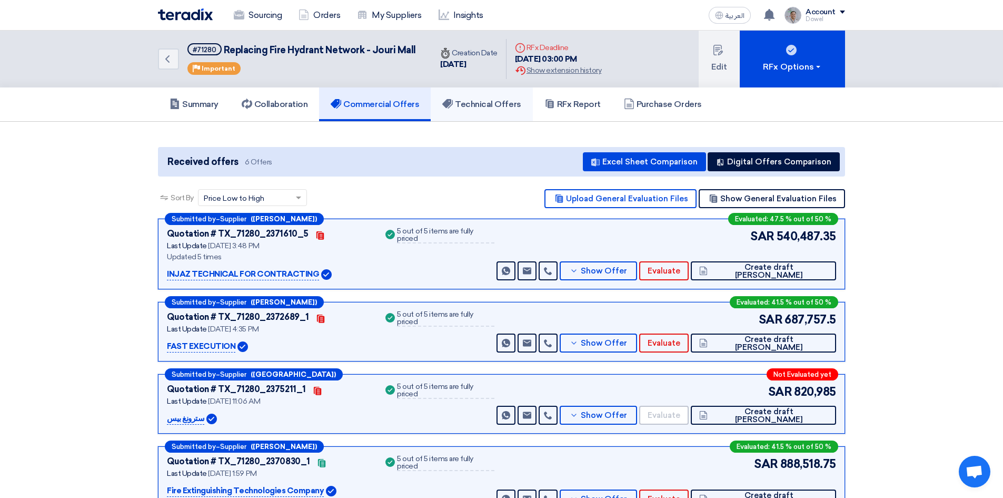
click at [473, 102] on h5 "Technical Offers" at bounding box center [481, 104] width 78 height 11
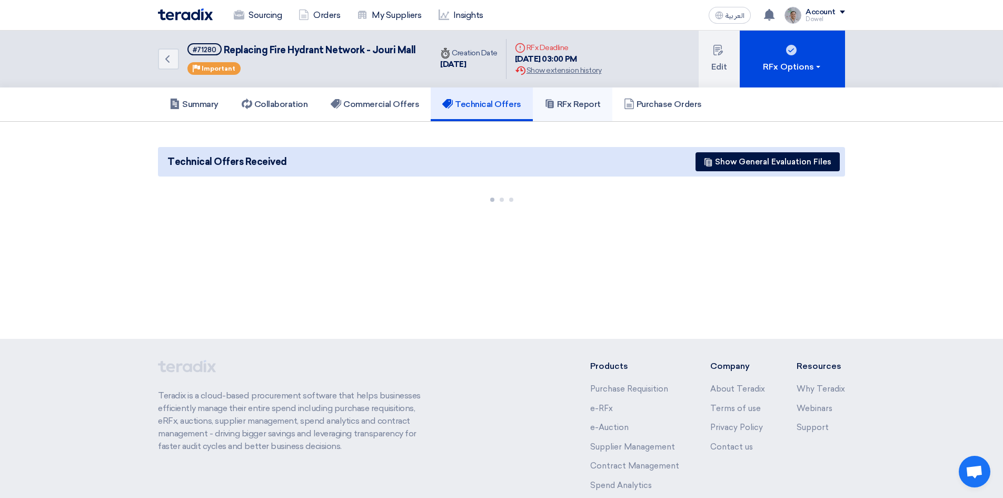
click at [571, 104] on h5 "RFx Report" at bounding box center [573, 104] width 56 height 11
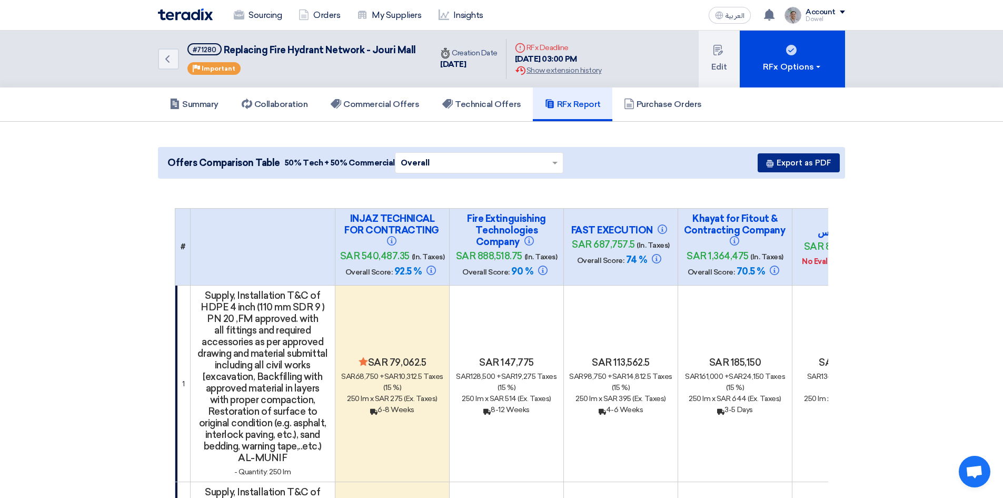
click at [804, 164] on button "Export as PDF" at bounding box center [799, 162] width 82 height 19
click at [221, 48] on h5 "#71280 Replacing Fire Hydrant Network - Jouri Mall" at bounding box center [301, 49] width 229 height 13
drag, startPoint x: 223, startPoint y: 48, endPoint x: 418, endPoint y: 54, distance: 194.9
click at [418, 54] on div "Back #71280 Replacing Fire Hydrant Network - Jouri Mall Priority Important" at bounding box center [295, 59] width 274 height 57
copy span "Replacing Fire Hydrant Network - Jouri Mall"
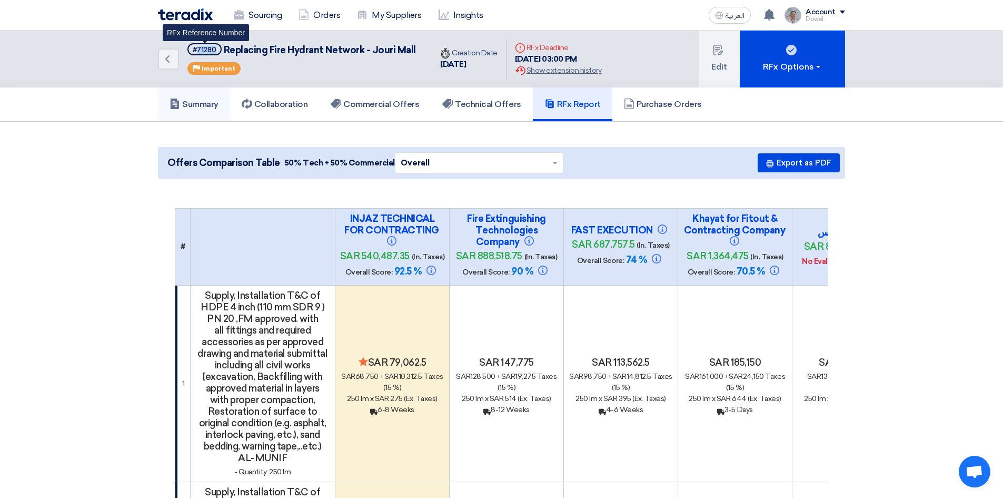
drag, startPoint x: 216, startPoint y: 50, endPoint x: 213, endPoint y: 92, distance: 42.8
click at [196, 52] on span "#71280" at bounding box center [204, 49] width 34 height 12
copy div "71280"
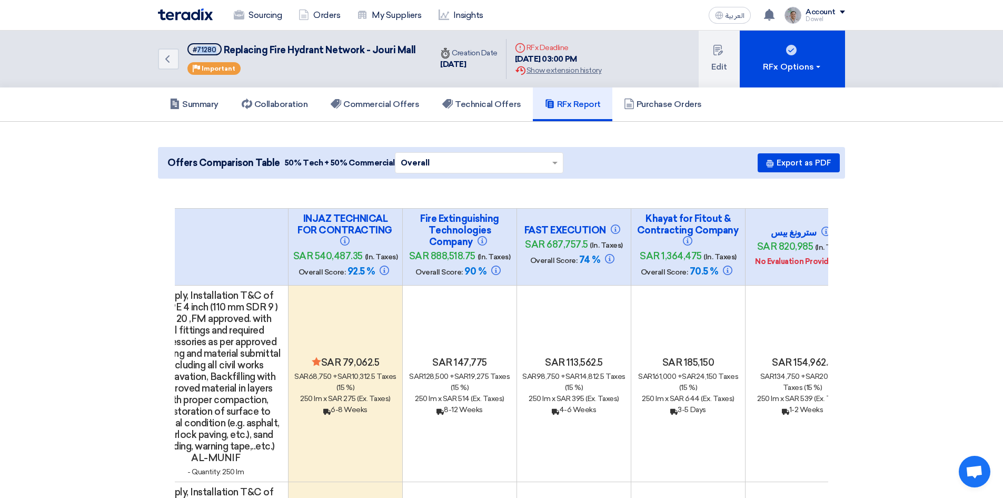
drag, startPoint x: 790, startPoint y: 233, endPoint x: 842, endPoint y: 232, distance: 51.1
copy h4 "سترونغ بيس"
